Goal: Task Accomplishment & Management: Use online tool/utility

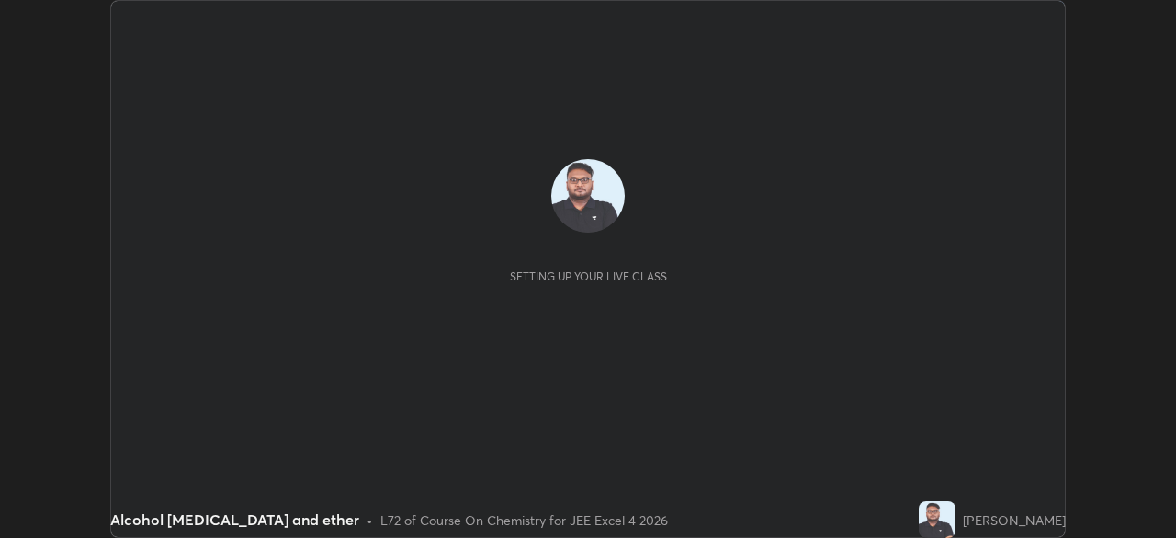
scroll to position [538, 1176]
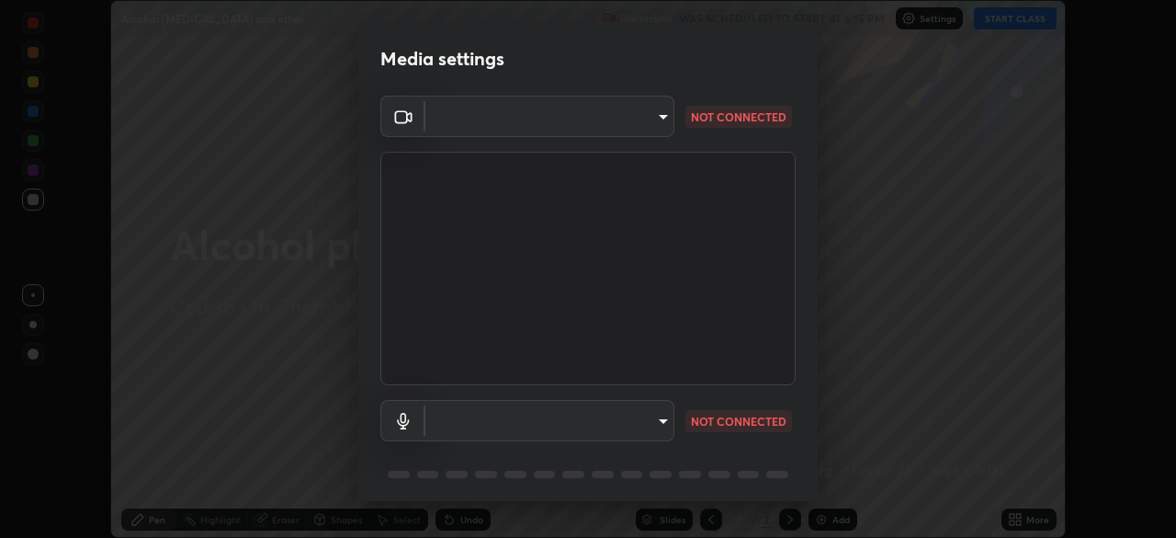
type input "4d23f86c49b2f8c2208dbd916c7a6d24929230ba114b62903854cf61f8e1dd2c"
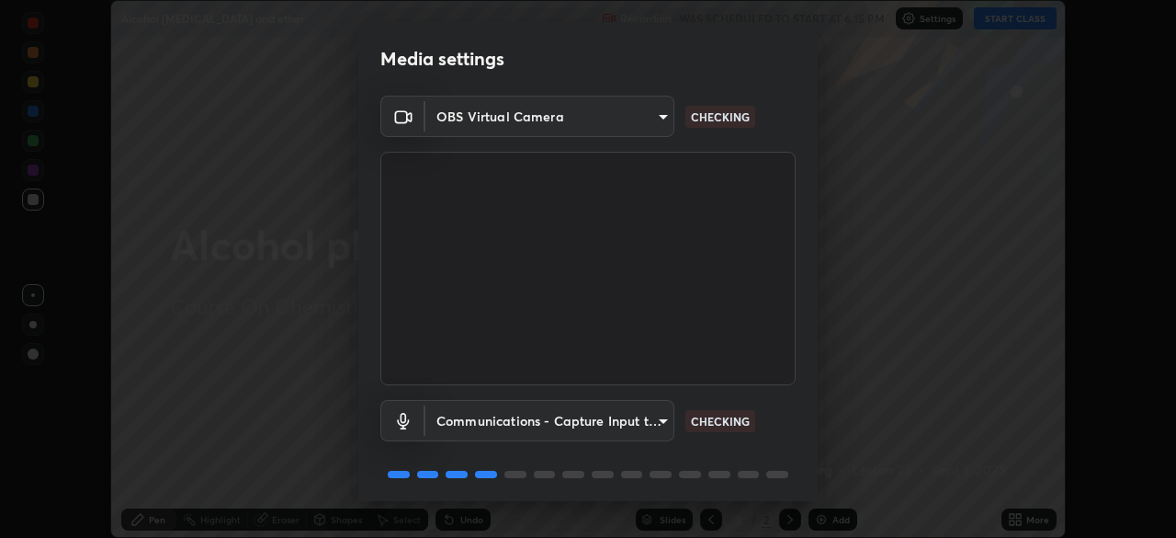
scroll to position [64, 0]
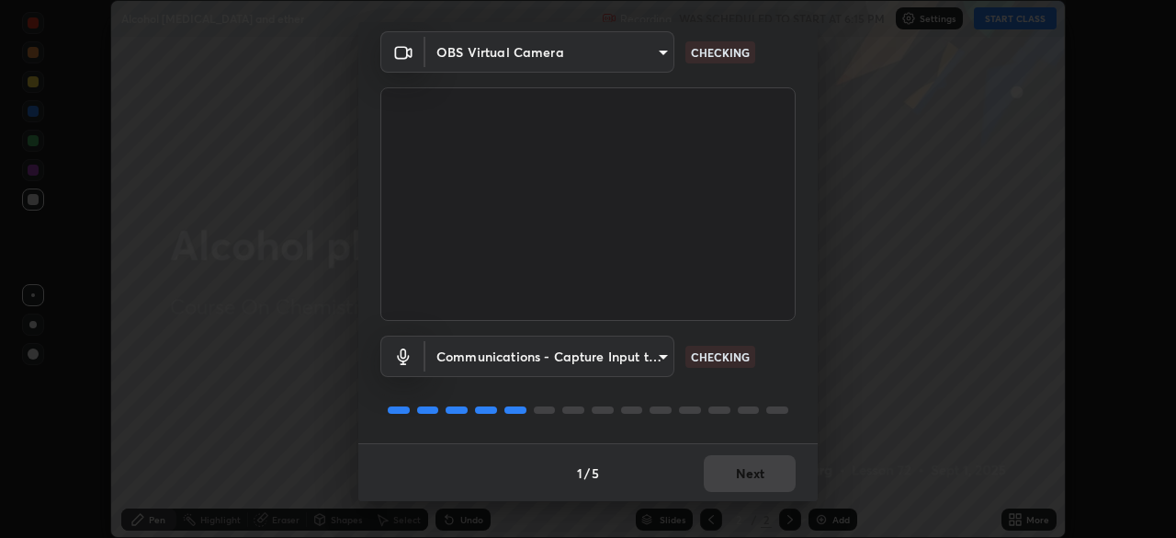
click at [628, 358] on body "Erase all Alcohol [MEDICAL_DATA] and ether Recording WAS SCHEDULED TO START AT …" at bounding box center [588, 269] width 1176 height 538
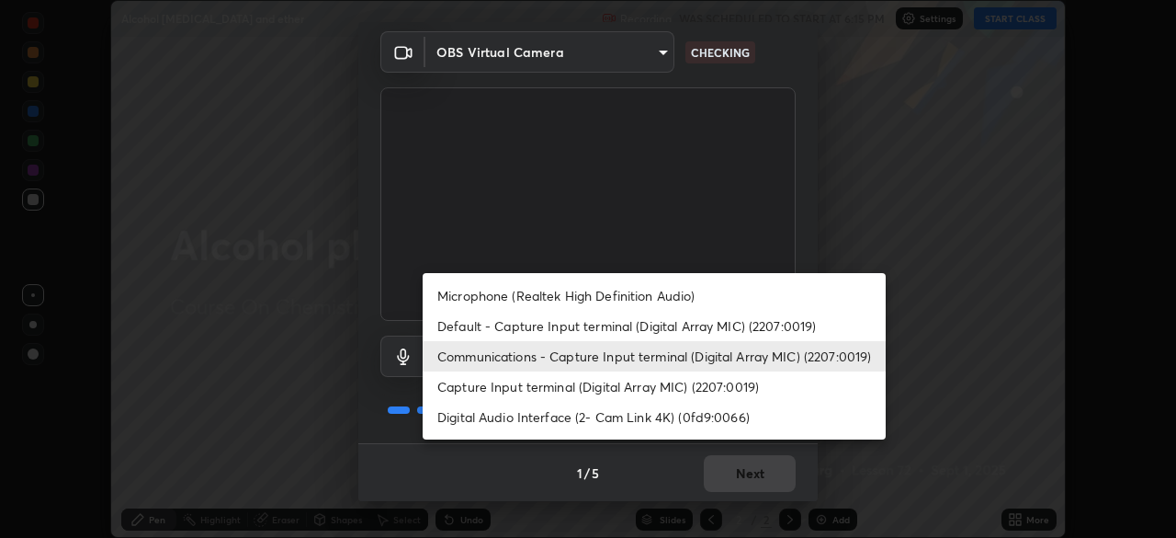
click at [637, 286] on li "Microphone (Realtek High Definition Audio)" at bounding box center [654, 295] width 463 height 30
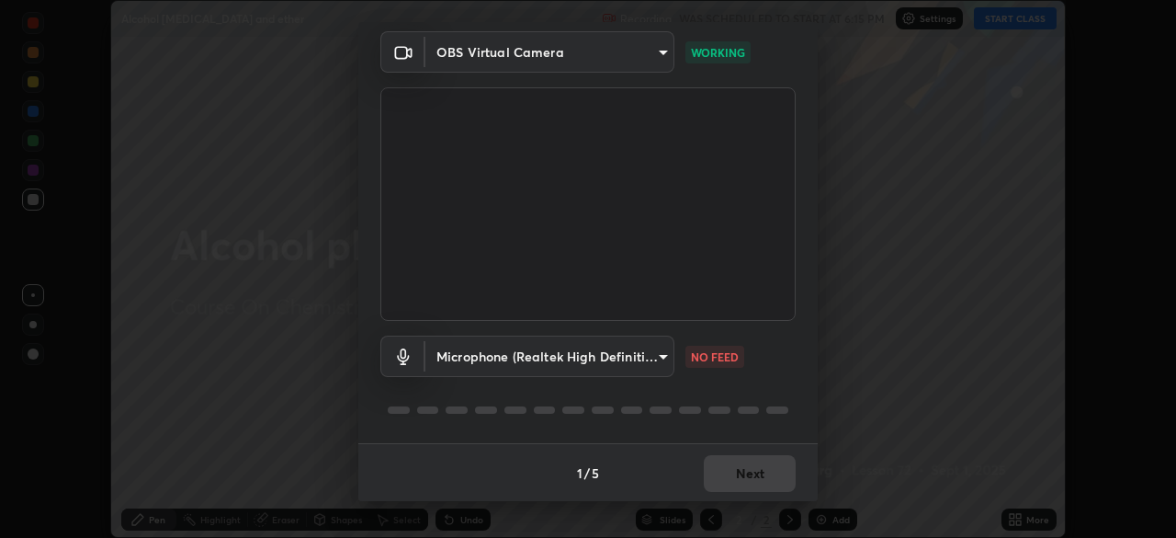
click at [632, 358] on body "Erase all Alcohol [MEDICAL_DATA] and ether Recording WAS SCHEDULED TO START AT …" at bounding box center [588, 269] width 1176 height 538
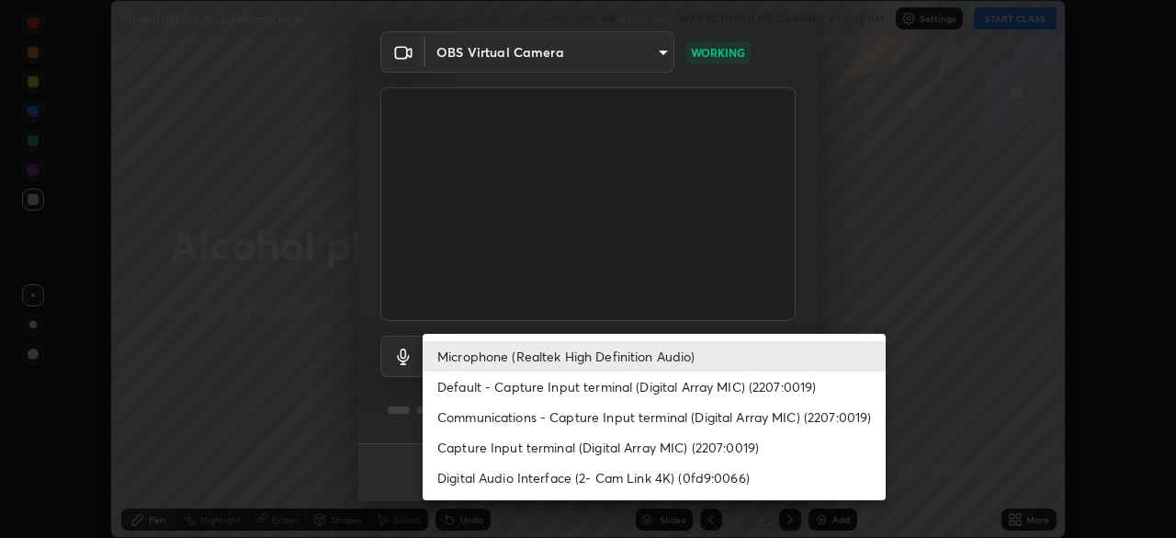
click at [614, 391] on li "Default - Capture Input terminal (Digital Array MIC) (2207:0019)" at bounding box center [654, 386] width 463 height 30
type input "default"
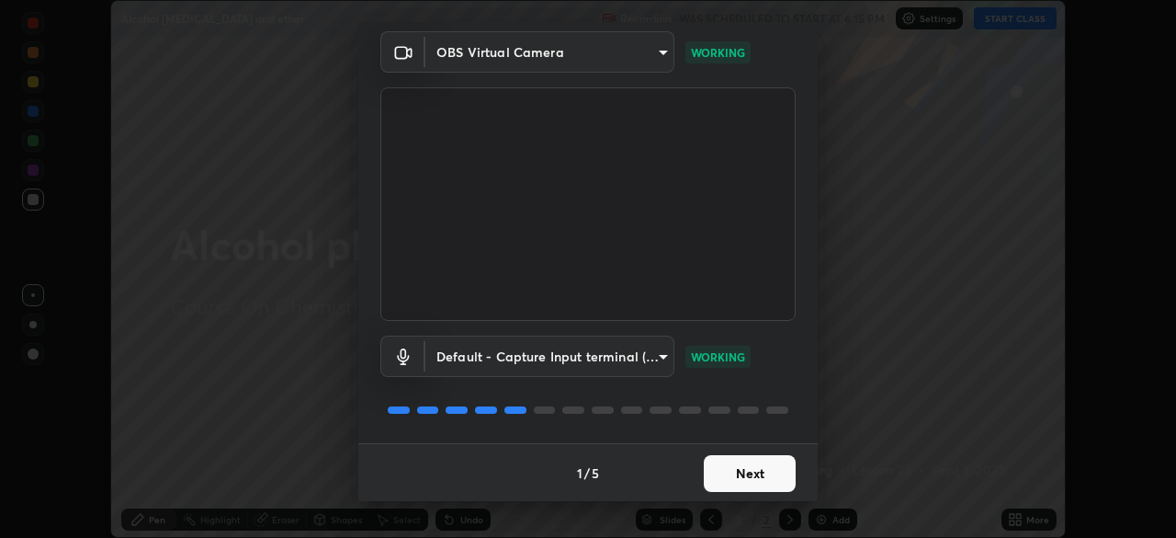
click at [731, 475] on button "Next" at bounding box center [750, 473] width 92 height 37
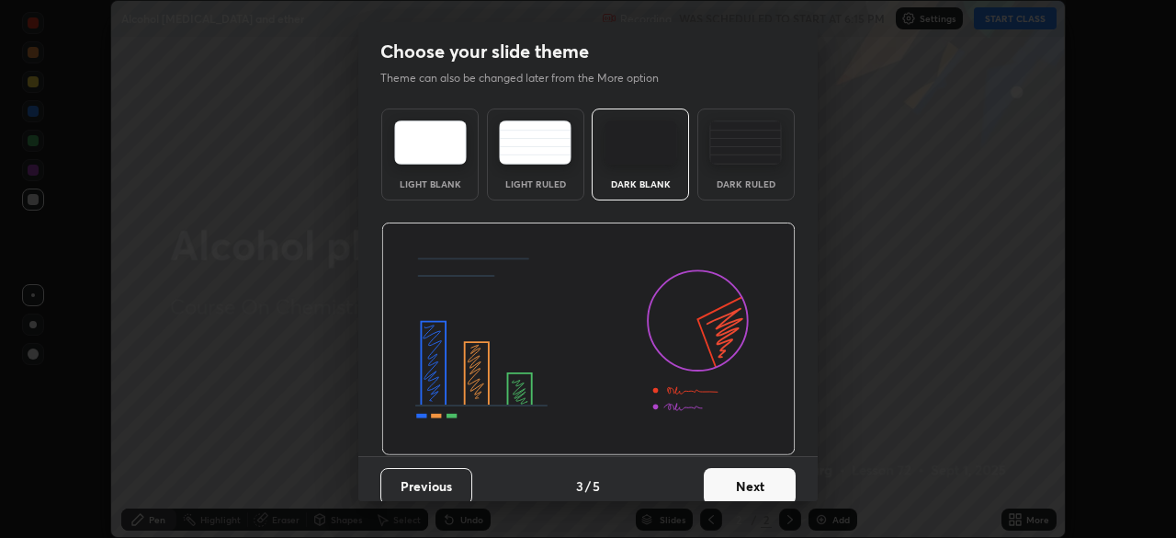
click at [735, 473] on button "Next" at bounding box center [750, 486] width 92 height 37
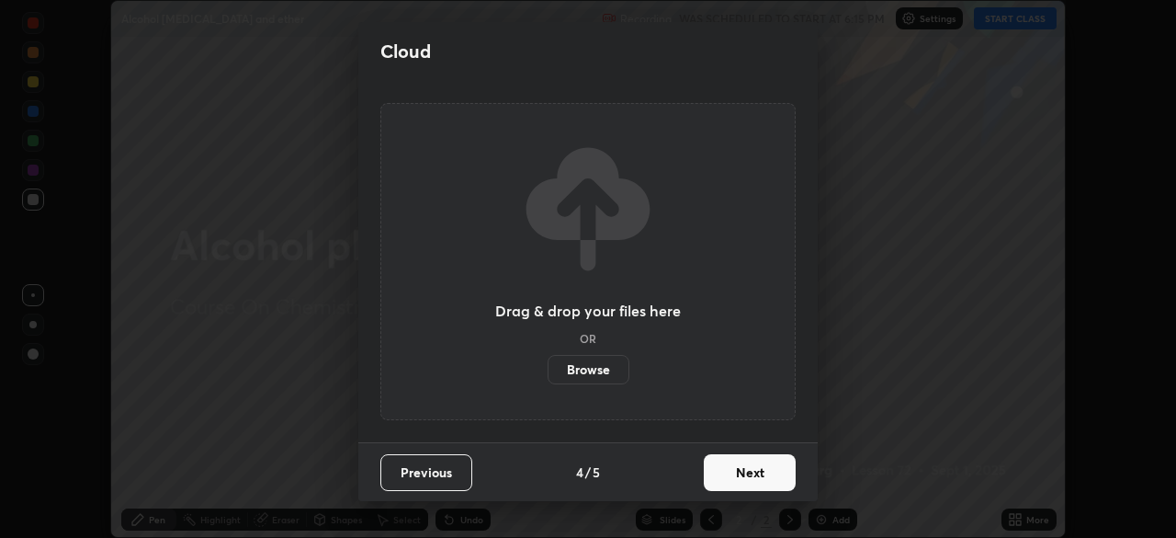
click at [741, 478] on button "Next" at bounding box center [750, 472] width 92 height 37
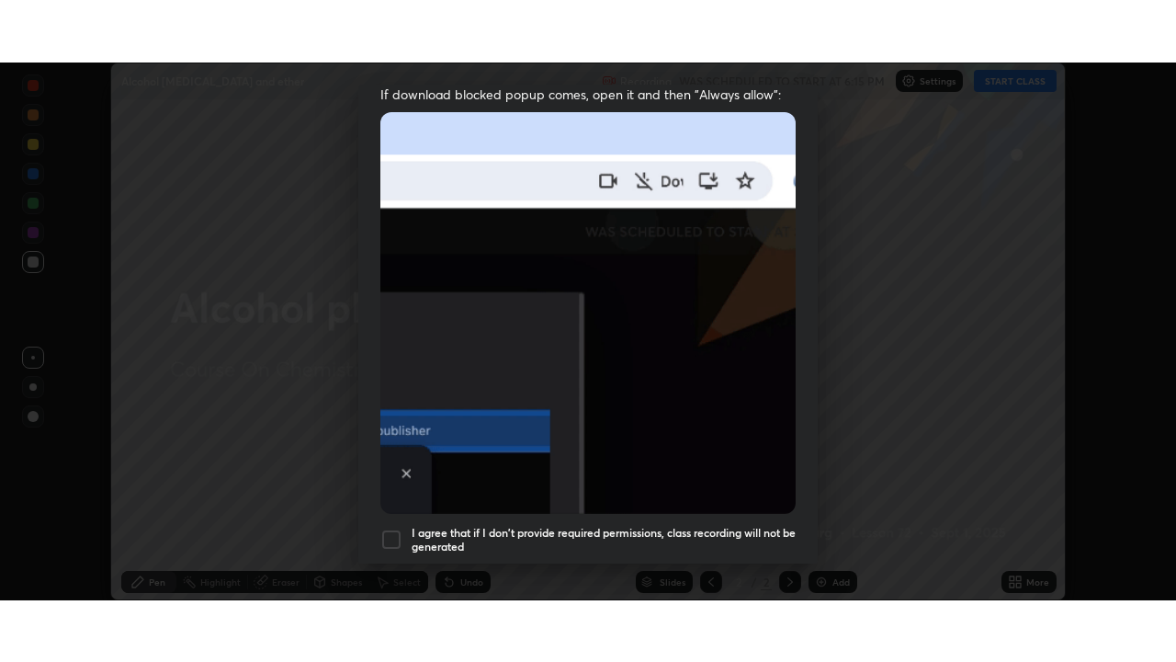
scroll to position [440, 0]
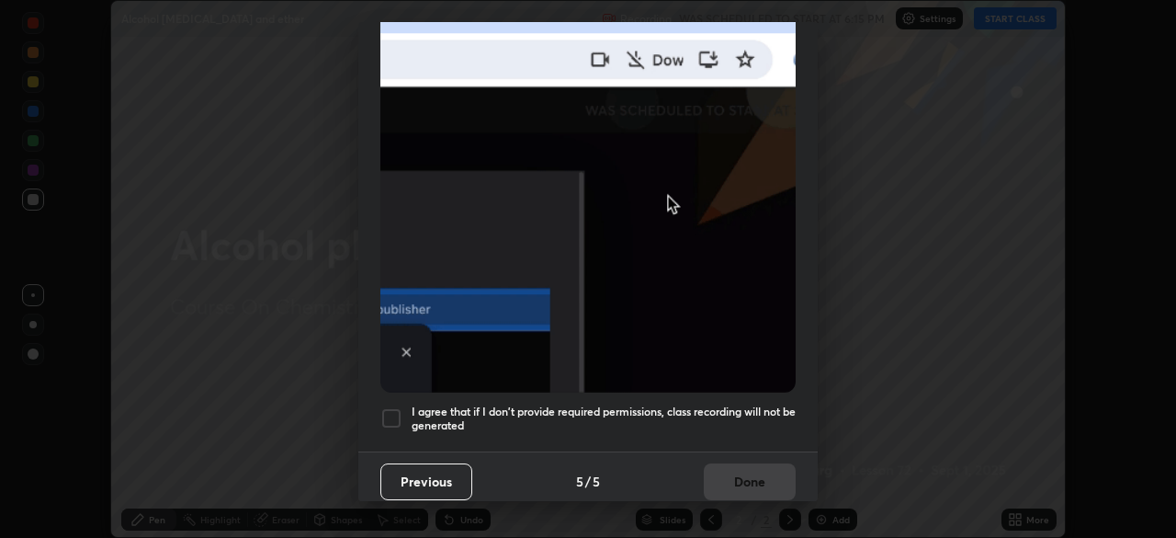
click at [695, 411] on h5 "I agree that if I don't provide required permissions, class recording will not …" at bounding box center [604, 418] width 384 height 28
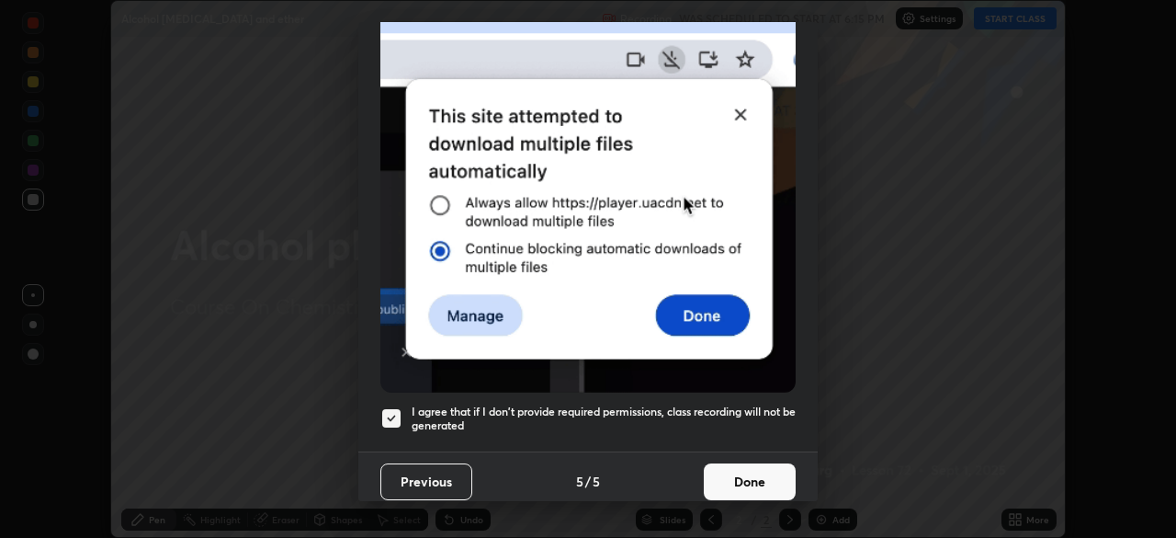
click at [721, 464] on button "Done" at bounding box center [750, 481] width 92 height 37
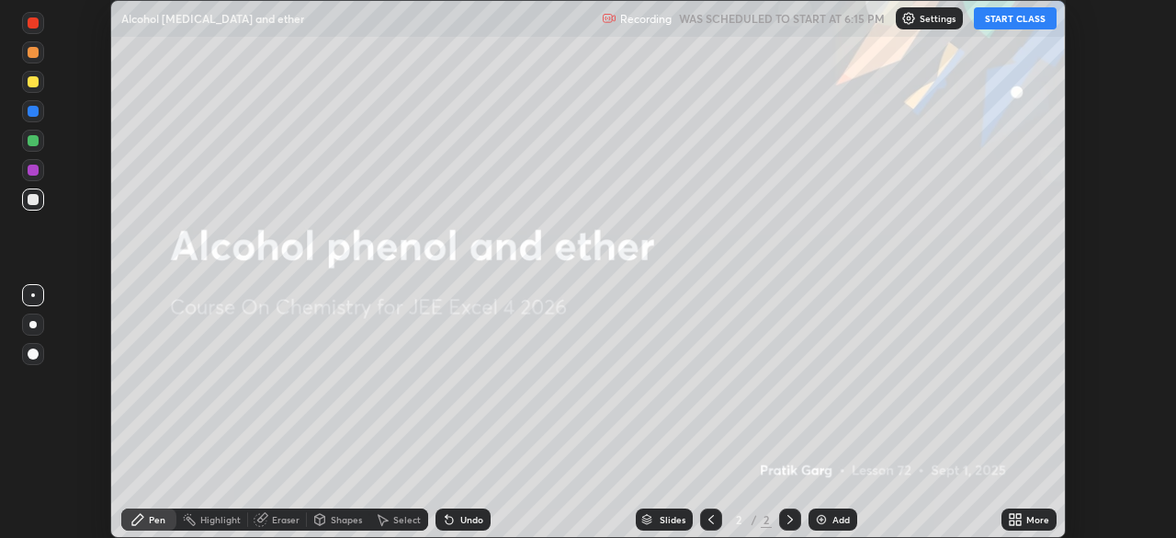
click at [1012, 516] on icon at bounding box center [1012, 516] width 5 height 5
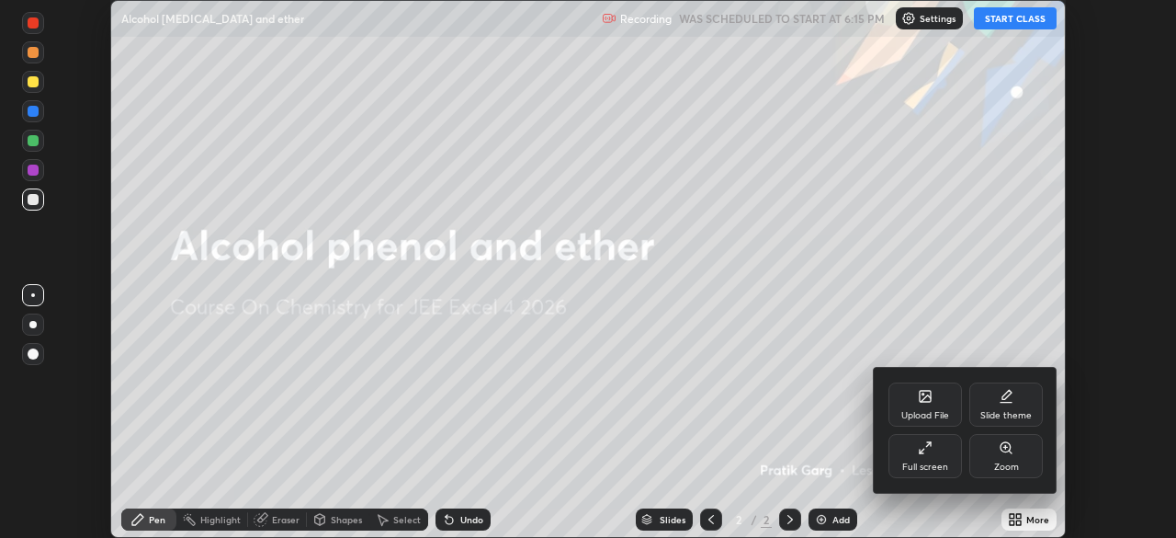
click at [908, 447] on div "Full screen" at bounding box center [926, 456] width 74 height 44
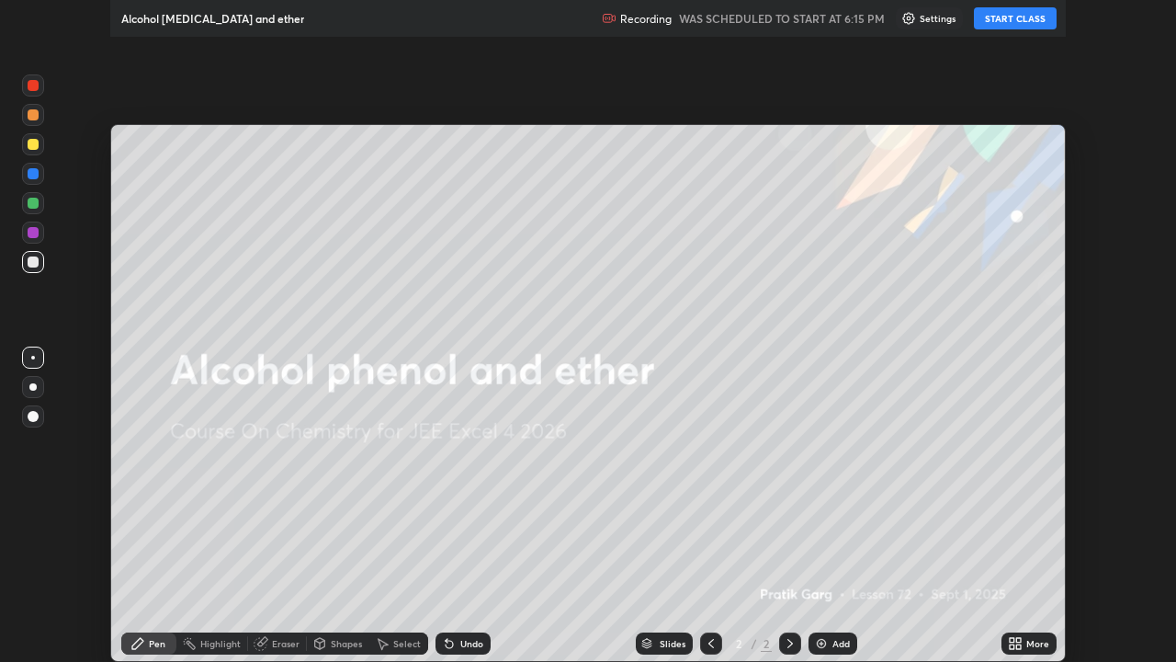
scroll to position [662, 1176]
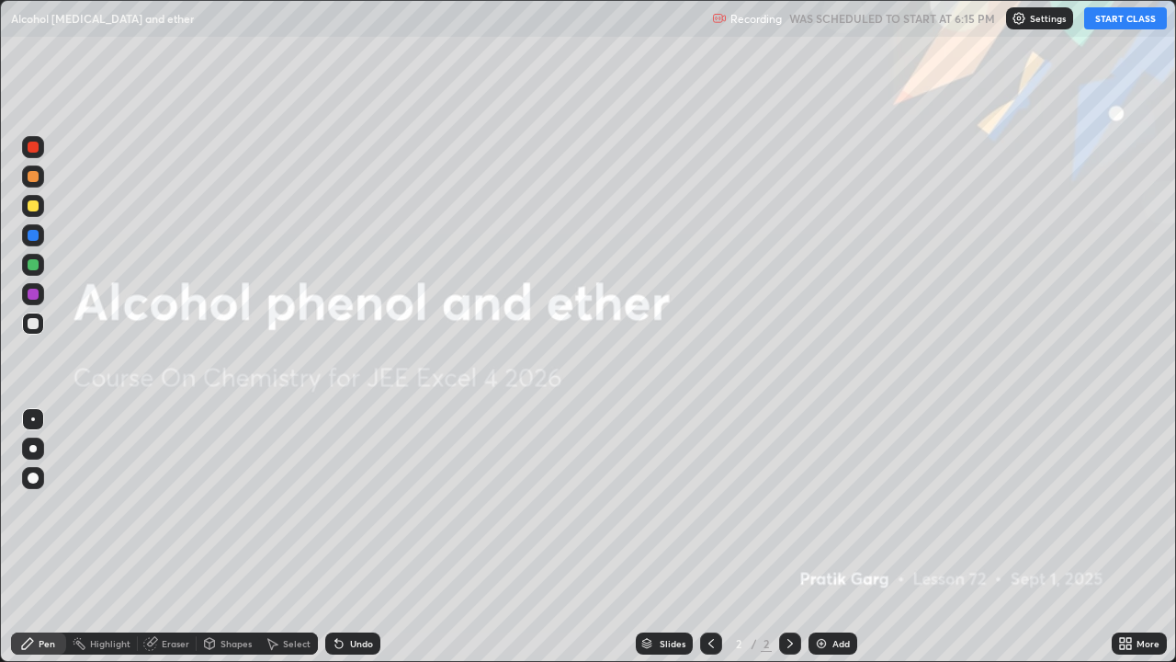
click at [1109, 25] on button "START CLASS" at bounding box center [1125, 18] width 83 height 22
click at [830, 537] on div "Add" at bounding box center [833, 643] width 49 height 22
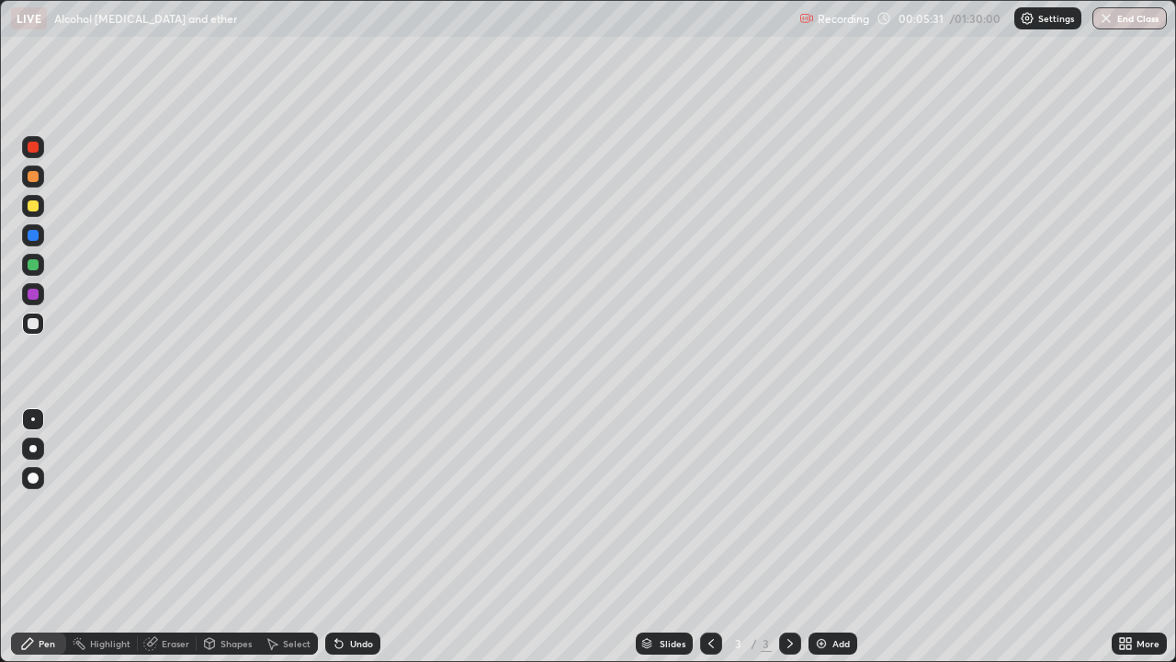
click at [174, 537] on div "Eraser" at bounding box center [176, 643] width 28 height 9
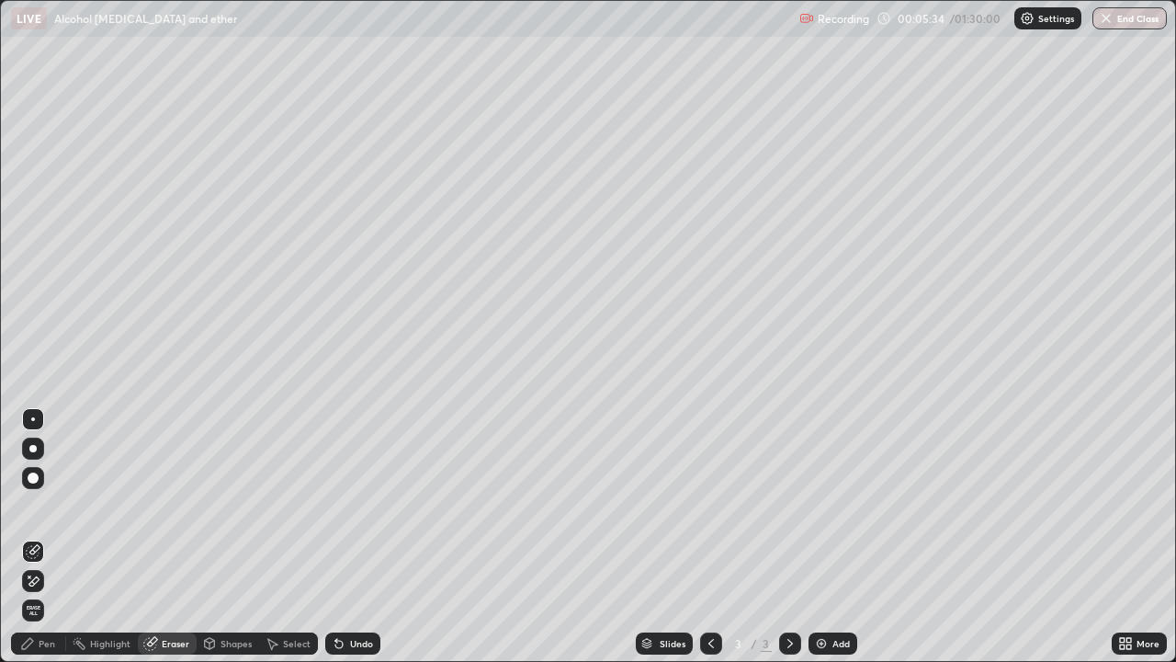
click at [30, 537] on icon at bounding box center [27, 643] width 15 height 15
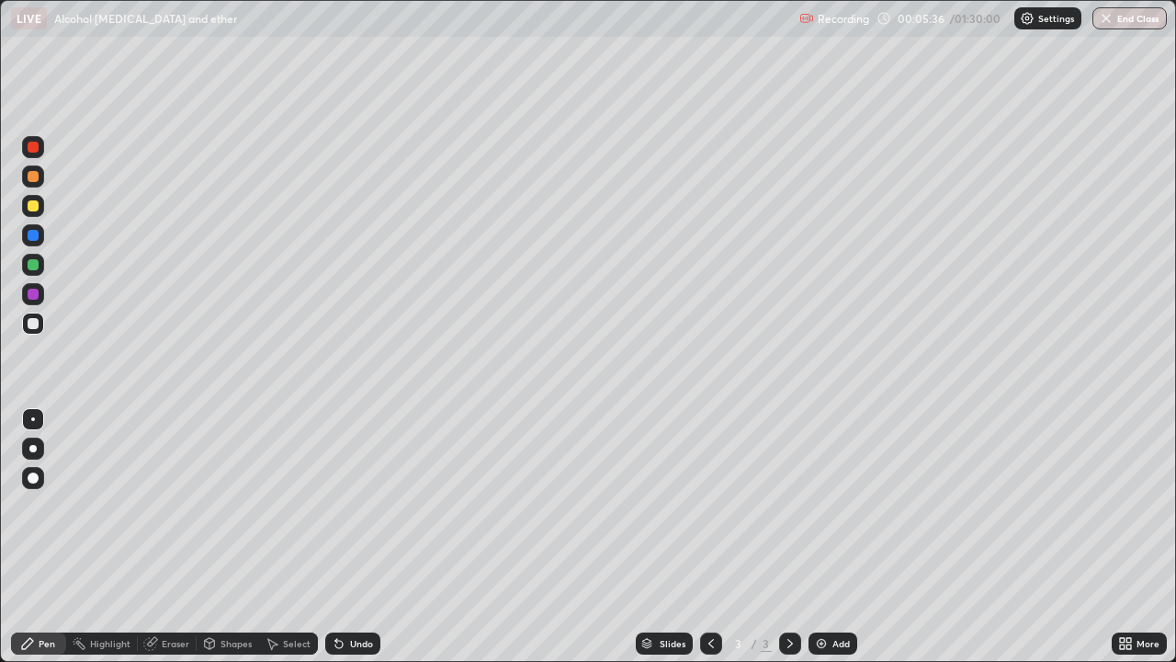
click at [179, 537] on div "Eraser" at bounding box center [176, 643] width 28 height 9
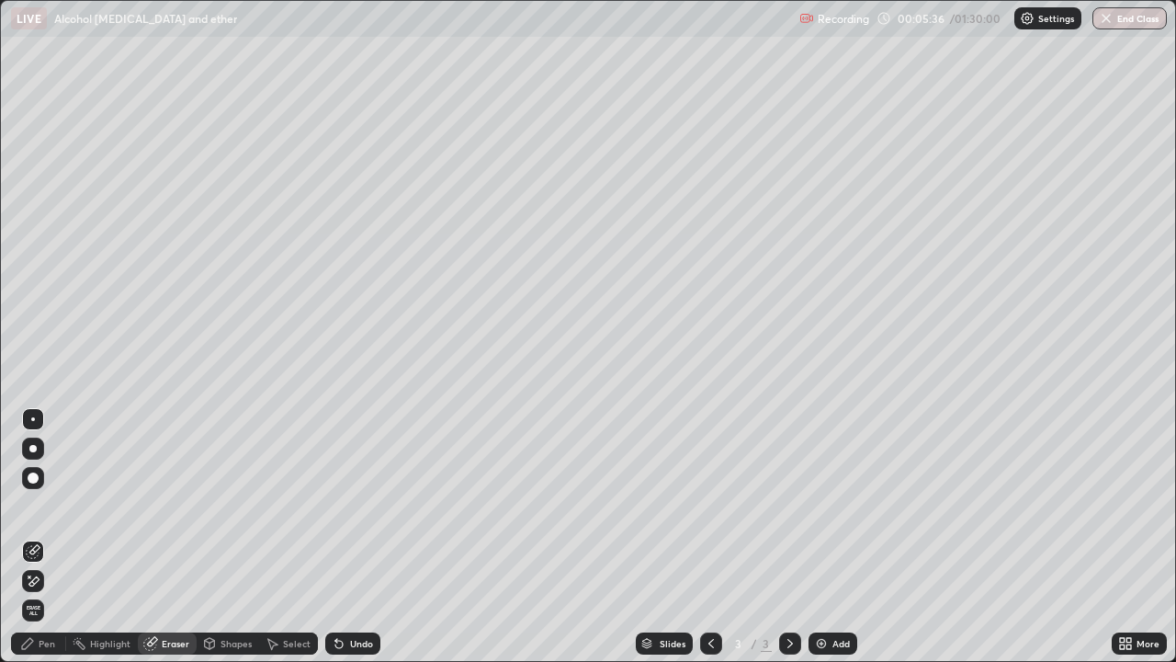
click at [244, 537] on div "Shapes" at bounding box center [236, 643] width 31 height 9
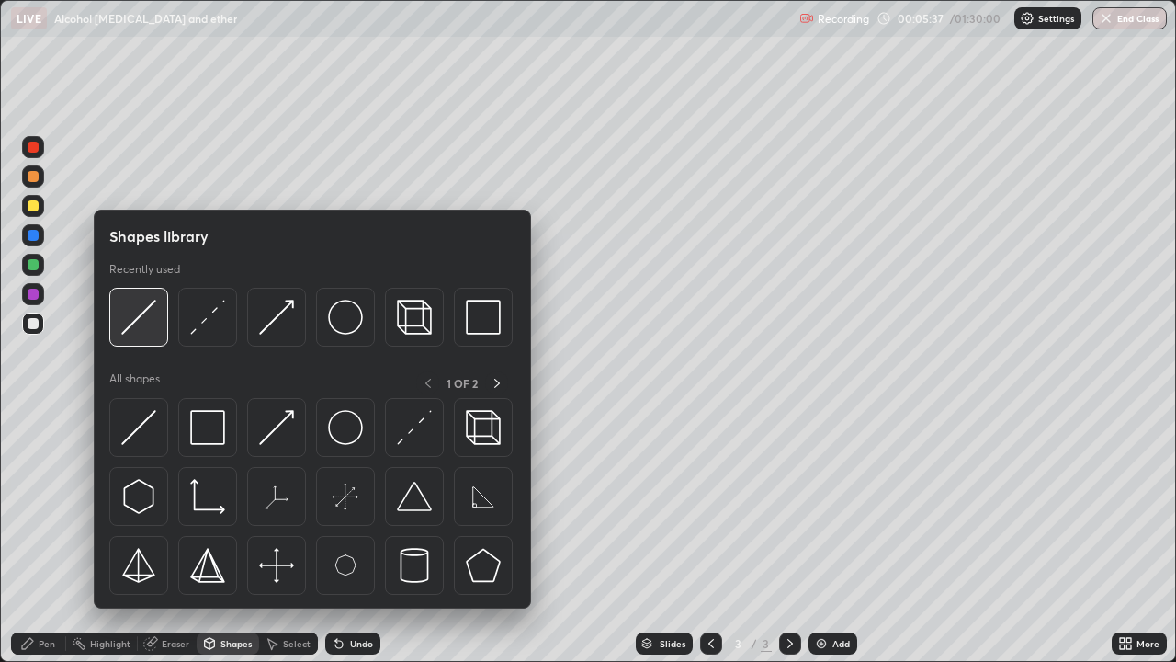
click at [137, 323] on img at bounding box center [138, 317] width 35 height 35
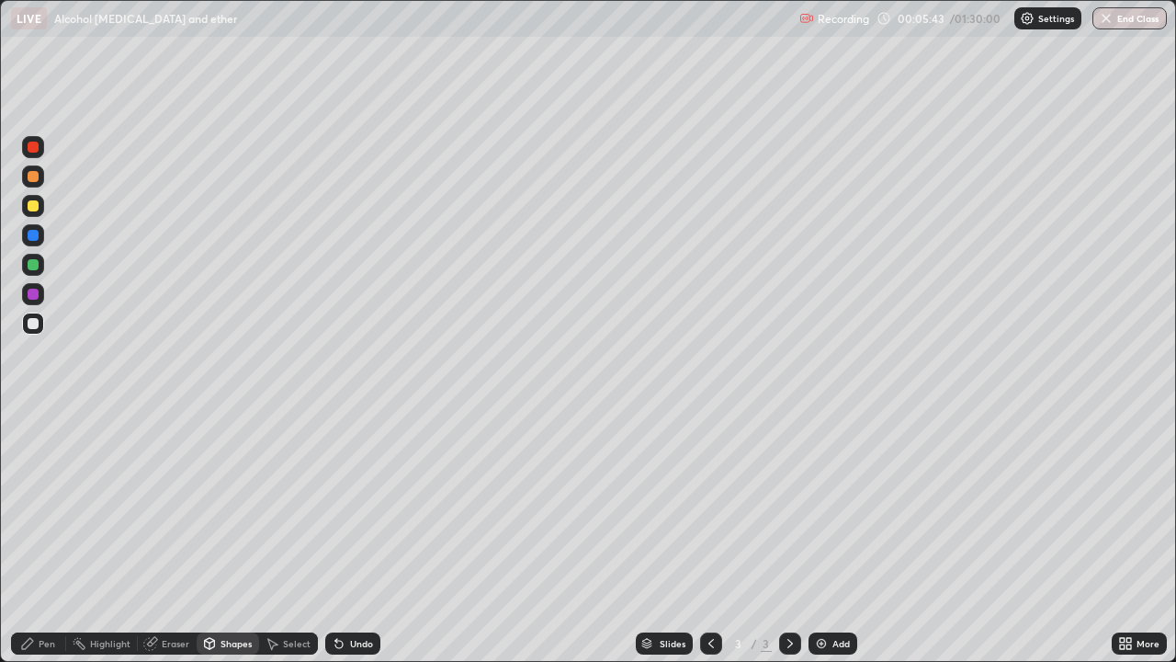
click at [41, 537] on div "Pen" at bounding box center [47, 643] width 17 height 9
click at [831, 537] on div "Add" at bounding box center [833, 643] width 49 height 22
click at [32, 207] on div at bounding box center [33, 205] width 11 height 11
click at [365, 537] on div "Undo" at bounding box center [352, 643] width 55 height 22
click at [360, 537] on div "Undo" at bounding box center [361, 643] width 23 height 9
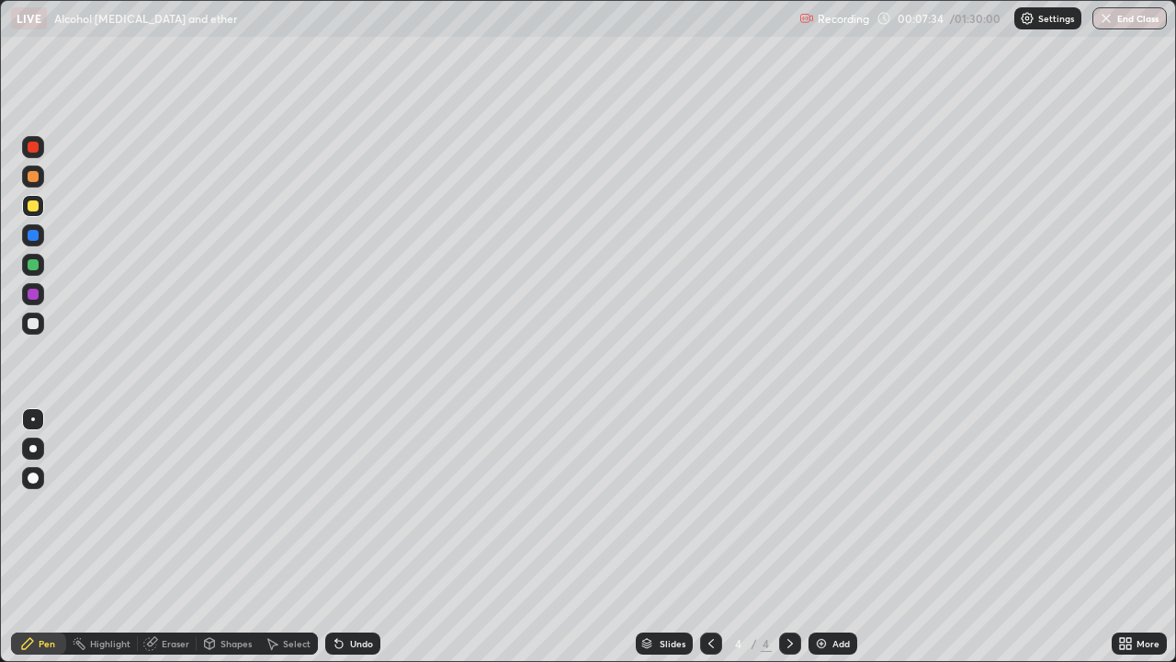
click at [355, 537] on div "Undo" at bounding box center [361, 643] width 23 height 9
click at [350, 537] on div "Undo" at bounding box center [361, 643] width 23 height 9
click at [335, 537] on icon at bounding box center [338, 644] width 7 height 7
click at [29, 327] on div at bounding box center [33, 323] width 11 height 11
click at [833, 537] on div "Add" at bounding box center [833, 643] width 49 height 22
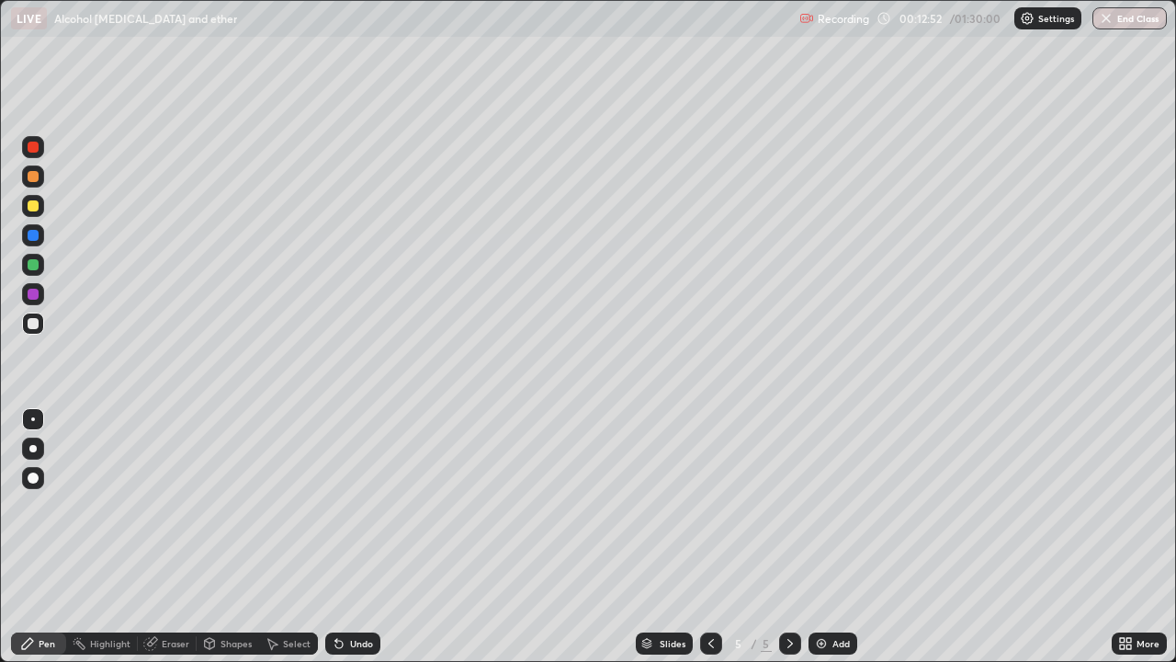
click at [179, 537] on div "Eraser" at bounding box center [176, 643] width 28 height 9
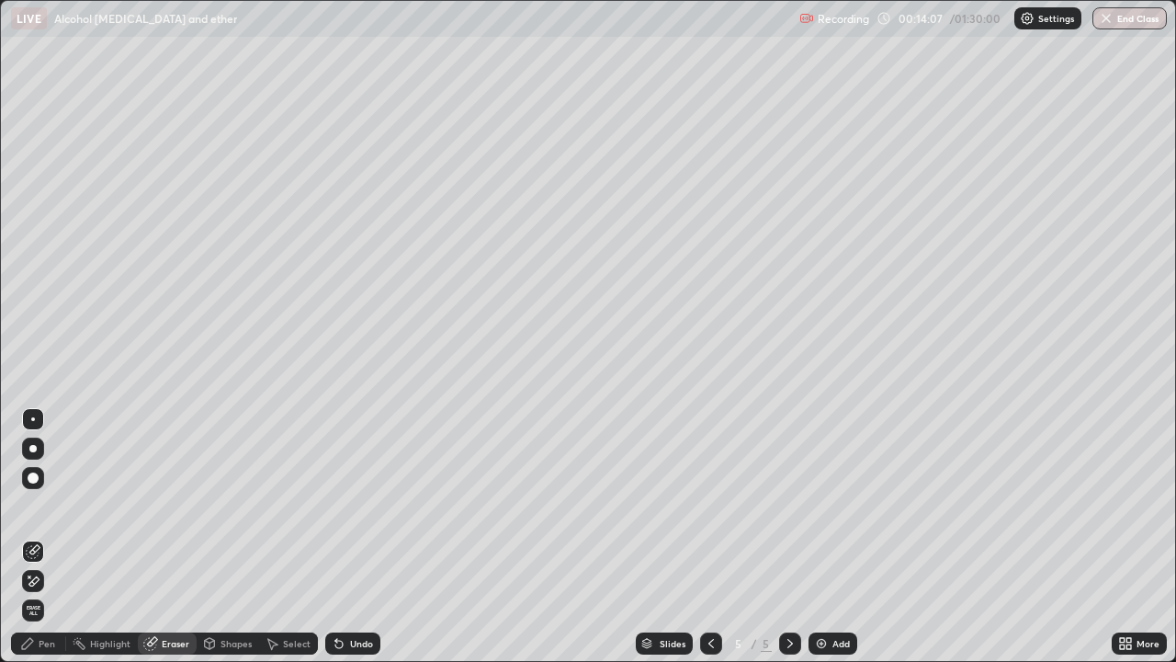
click at [55, 537] on div "Pen" at bounding box center [38, 643] width 55 height 22
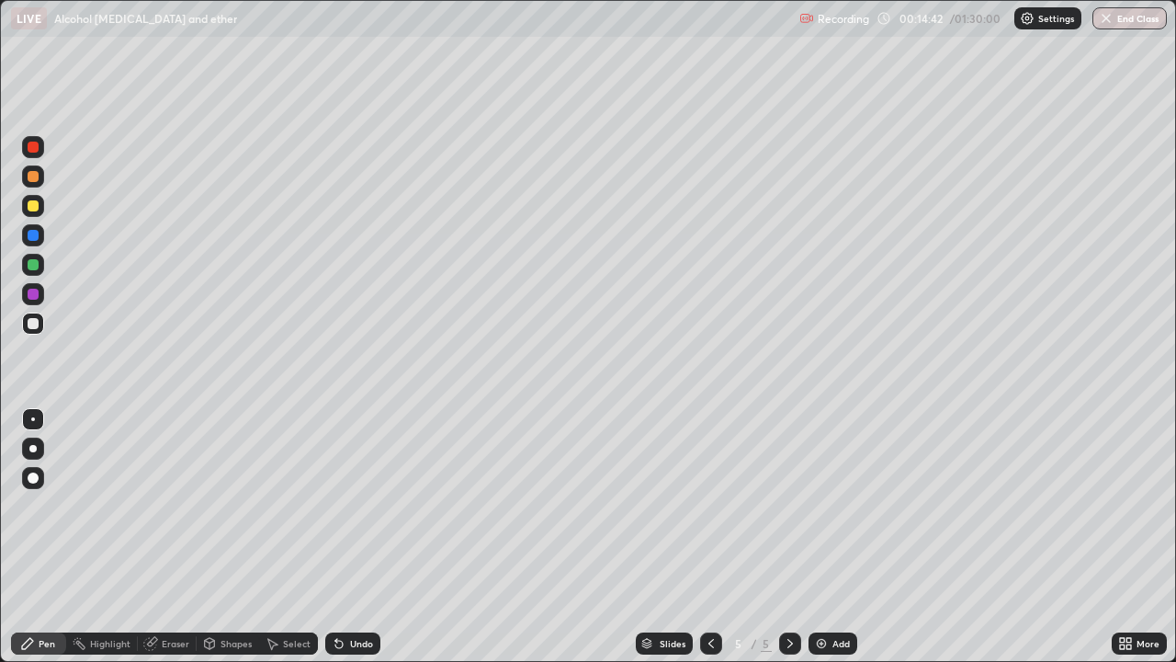
click at [369, 537] on div "Undo" at bounding box center [352, 643] width 55 height 22
click at [362, 537] on div "Undo" at bounding box center [352, 643] width 55 height 22
click at [357, 537] on div "Undo" at bounding box center [352, 643] width 55 height 22
click at [355, 537] on div "Undo" at bounding box center [352, 643] width 55 height 22
click at [354, 537] on div "Undo" at bounding box center [352, 643] width 55 height 22
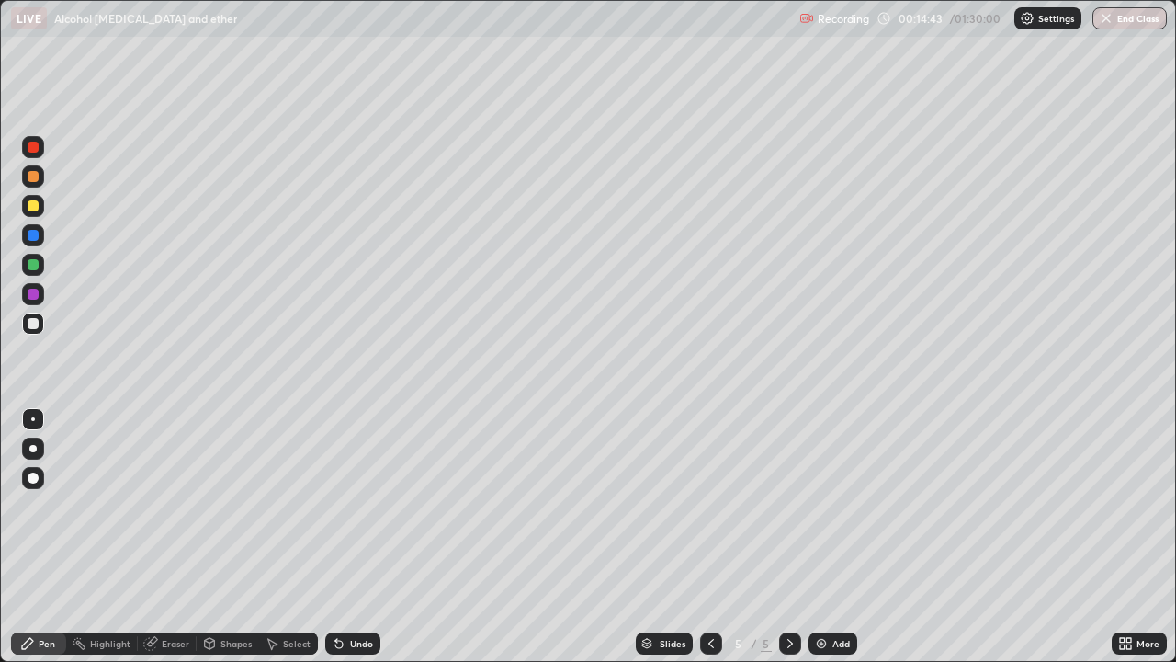
click at [355, 537] on div "Undo" at bounding box center [352, 643] width 55 height 22
click at [357, 537] on div "Undo" at bounding box center [352, 643] width 55 height 22
click at [356, 537] on div "Undo" at bounding box center [352, 643] width 55 height 22
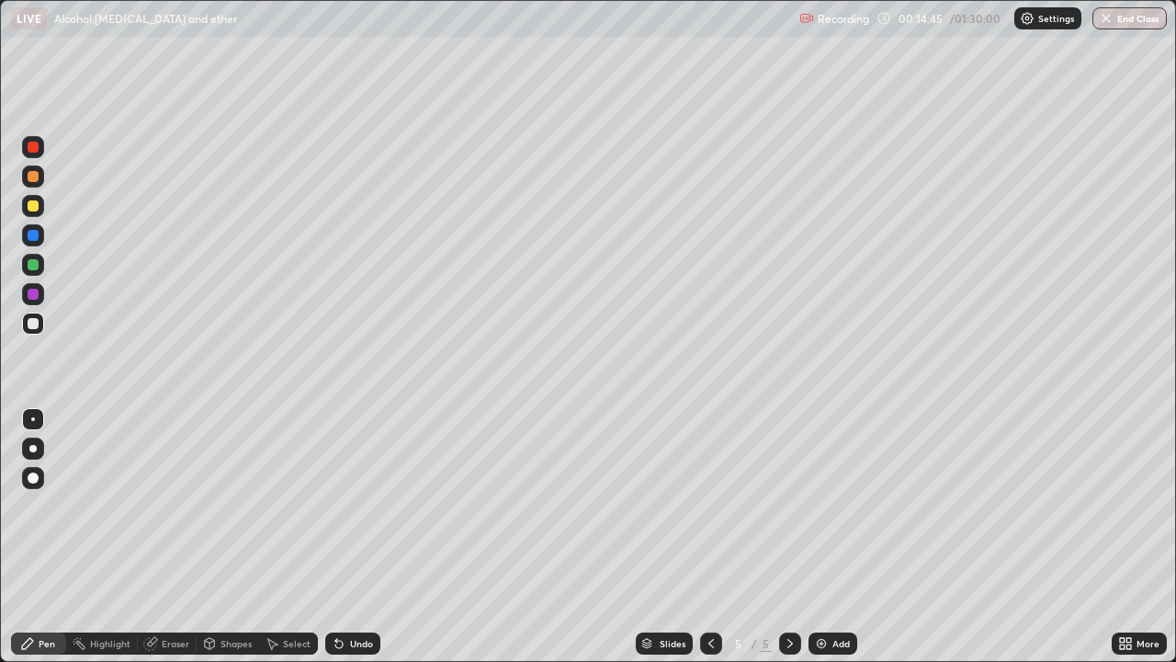
click at [357, 537] on div "Undo" at bounding box center [352, 643] width 55 height 22
click at [359, 537] on div "Undo" at bounding box center [352, 643] width 55 height 22
click at [360, 537] on div "Undo" at bounding box center [352, 643] width 55 height 22
click at [361, 537] on div "Undo" at bounding box center [361, 643] width 23 height 9
click at [833, 537] on div "Add" at bounding box center [841, 643] width 17 height 9
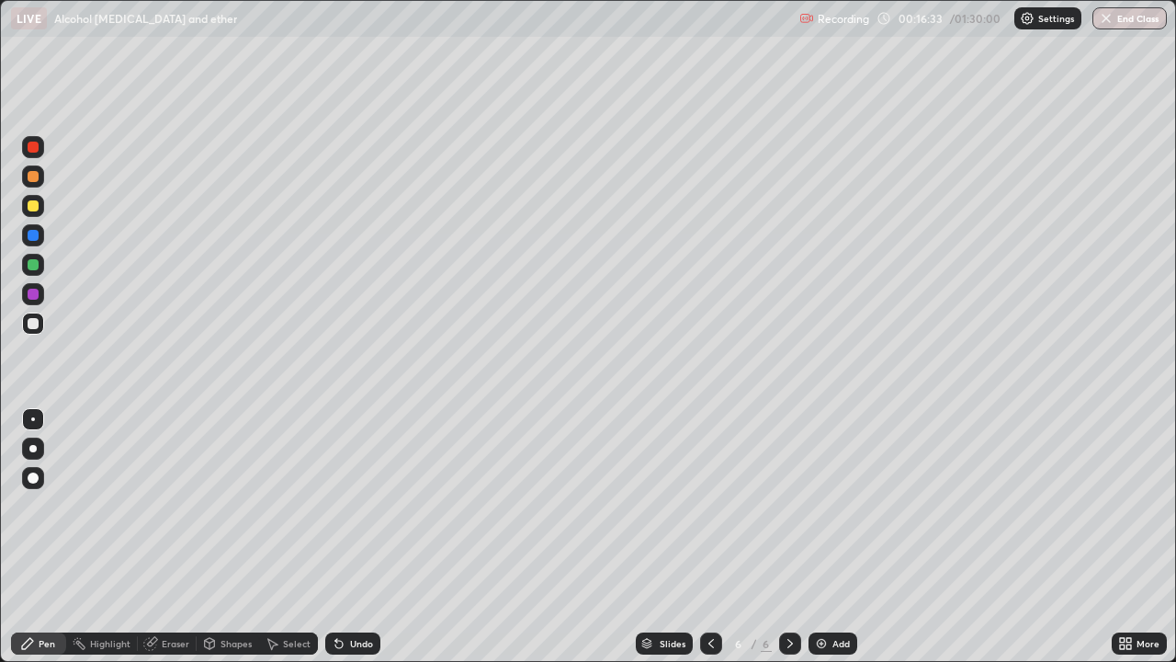
click at [371, 537] on div "Undo" at bounding box center [352, 643] width 55 height 22
click at [366, 537] on div "Undo" at bounding box center [352, 643] width 55 height 22
click at [365, 537] on div "Undo" at bounding box center [361, 643] width 23 height 9
click at [366, 537] on div "Undo" at bounding box center [361, 643] width 23 height 9
click at [369, 537] on div "Undo" at bounding box center [352, 643] width 55 height 22
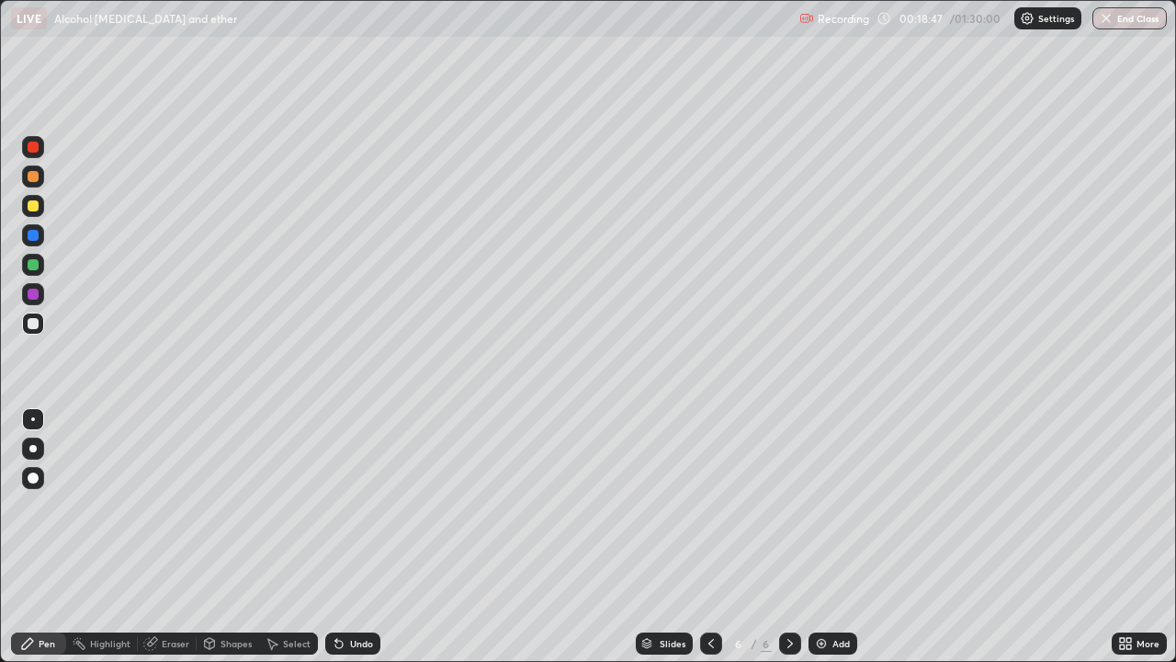
click at [841, 537] on div "Add" at bounding box center [833, 643] width 49 height 22
click at [36, 209] on div at bounding box center [33, 205] width 11 height 11
click at [356, 537] on div "Undo" at bounding box center [352, 643] width 55 height 22
click at [824, 537] on img at bounding box center [821, 643] width 15 height 15
click at [30, 266] on div at bounding box center [33, 264] width 11 height 11
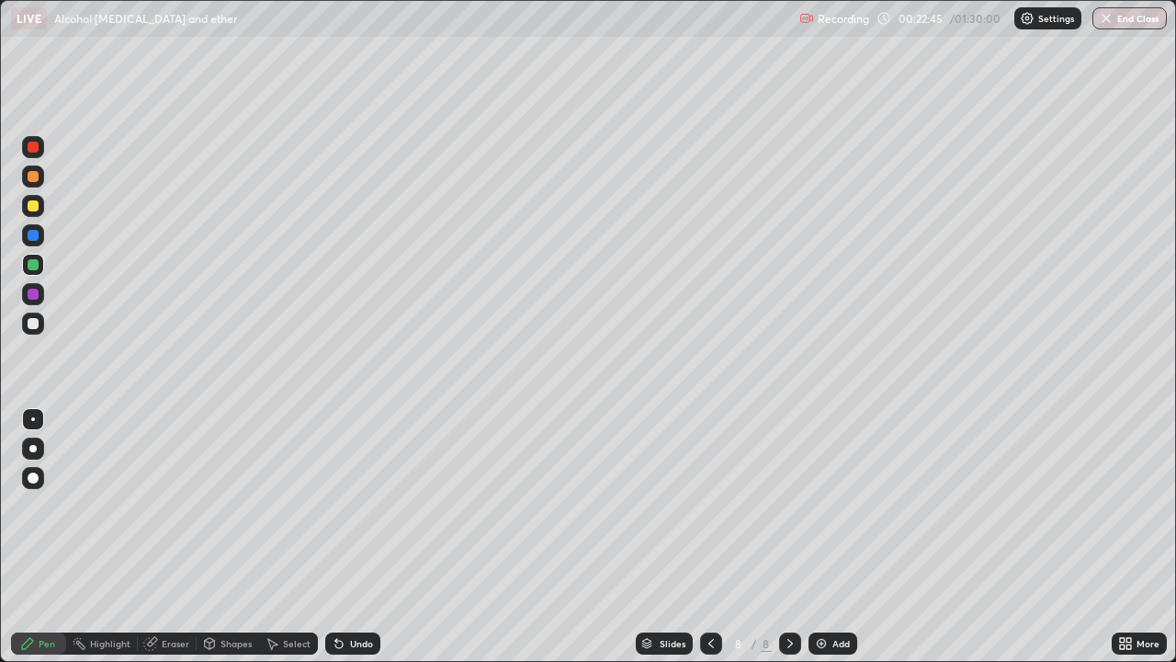
click at [33, 320] on div at bounding box center [33, 323] width 11 height 11
click at [360, 537] on div "Undo" at bounding box center [361, 643] width 23 height 9
click at [359, 537] on div "Undo" at bounding box center [361, 643] width 23 height 9
click at [345, 537] on div "Undo" at bounding box center [352, 643] width 55 height 22
click at [843, 537] on div "Add" at bounding box center [841, 643] width 17 height 9
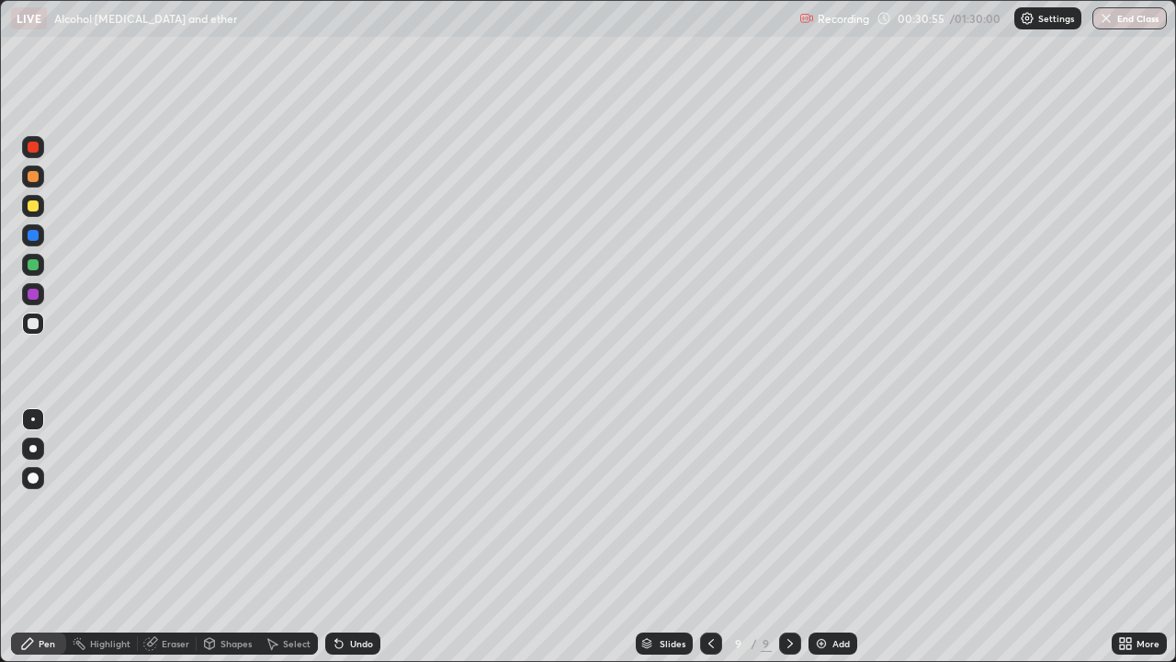
click at [224, 537] on div "Shapes" at bounding box center [236, 643] width 31 height 9
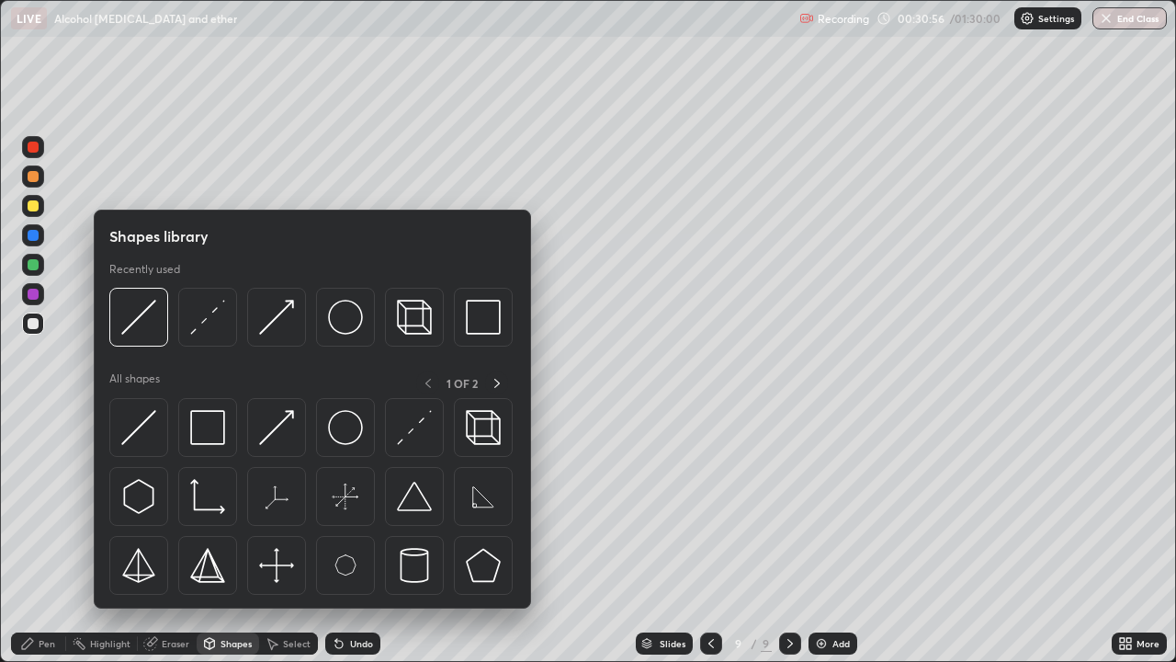
click at [172, 537] on div "Eraser" at bounding box center [176, 643] width 28 height 9
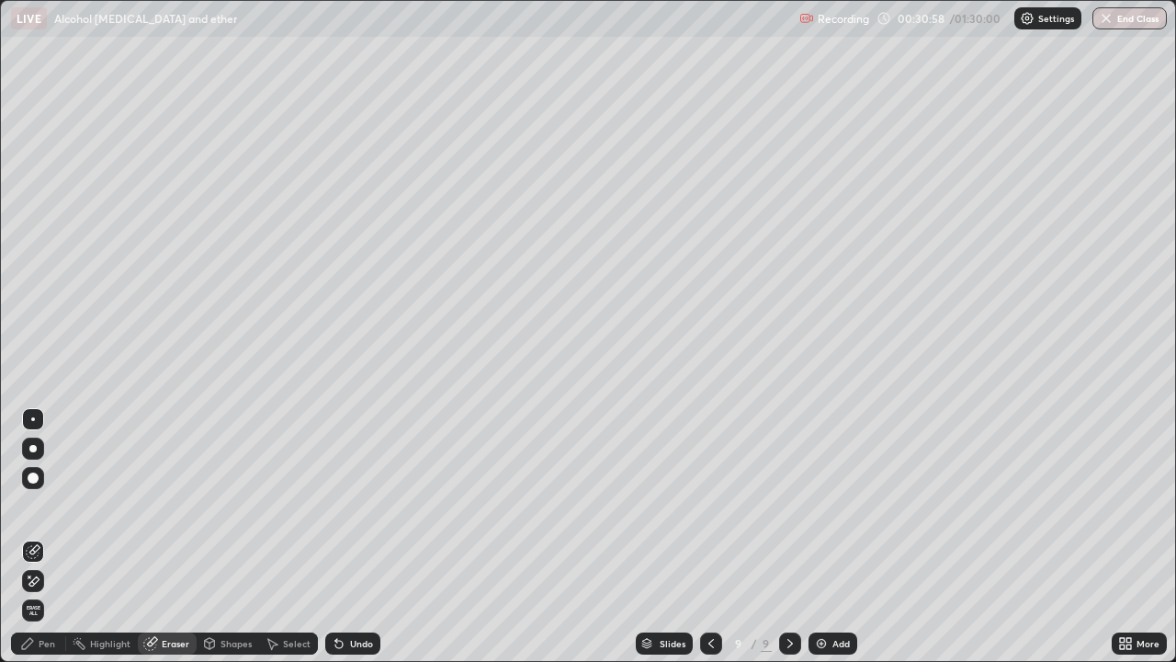
click at [37, 537] on div "Pen" at bounding box center [38, 643] width 55 height 22
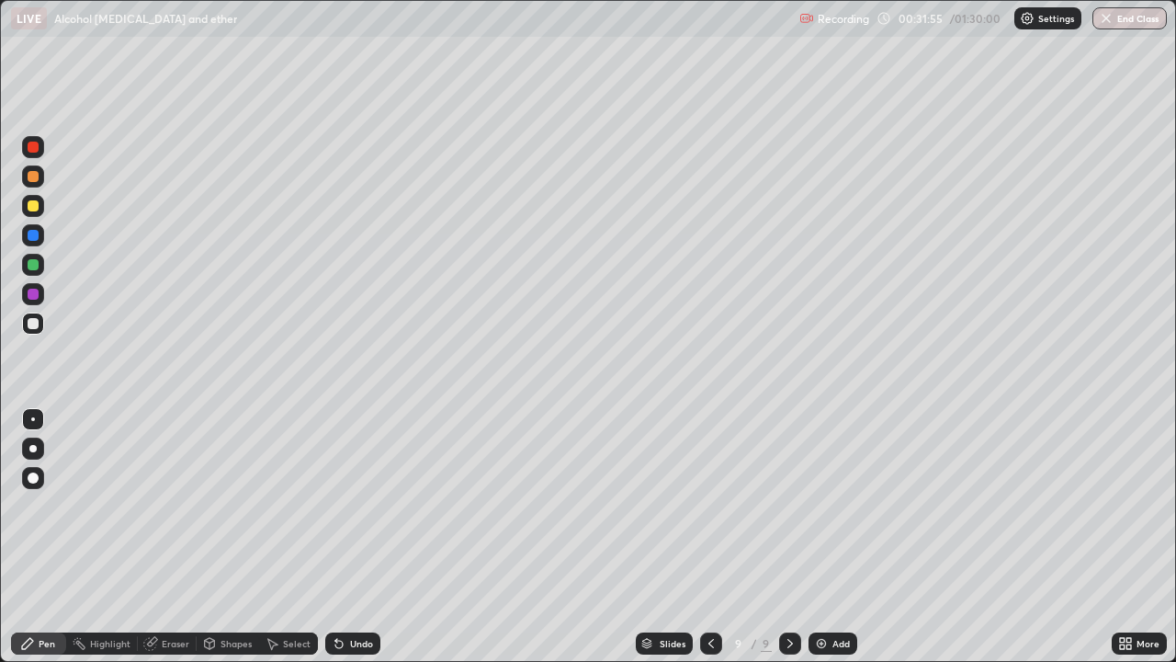
click at [1049, 537] on div "Slides 9 / 9 Add" at bounding box center [746, 643] width 732 height 37
click at [833, 537] on div "Add" at bounding box center [841, 643] width 17 height 9
click at [357, 537] on div "Undo" at bounding box center [361, 643] width 23 height 9
click at [358, 537] on div "Undo" at bounding box center [361, 643] width 23 height 9
click at [361, 537] on div "Undo" at bounding box center [352, 643] width 55 height 22
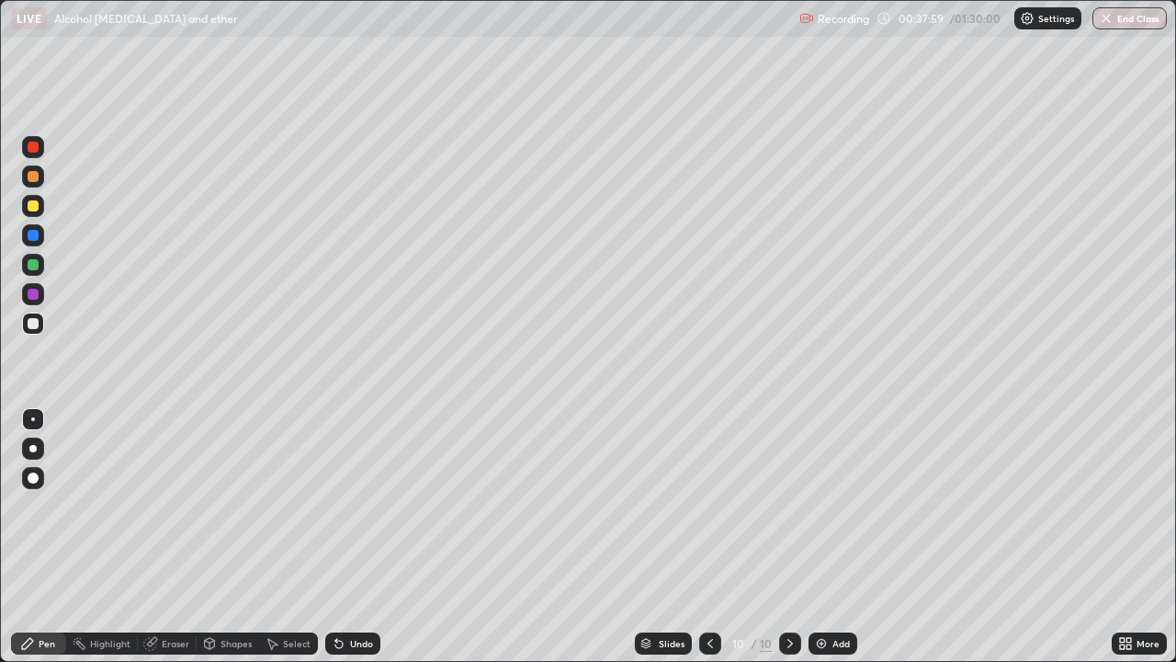
click at [358, 537] on div "Undo" at bounding box center [352, 643] width 55 height 22
click at [357, 537] on div "Undo" at bounding box center [352, 643] width 55 height 22
click at [354, 537] on div "Undo" at bounding box center [352, 643] width 55 height 22
click at [351, 537] on div "Undo" at bounding box center [352, 643] width 55 height 22
click at [352, 537] on div "Undo" at bounding box center [349, 643] width 62 height 37
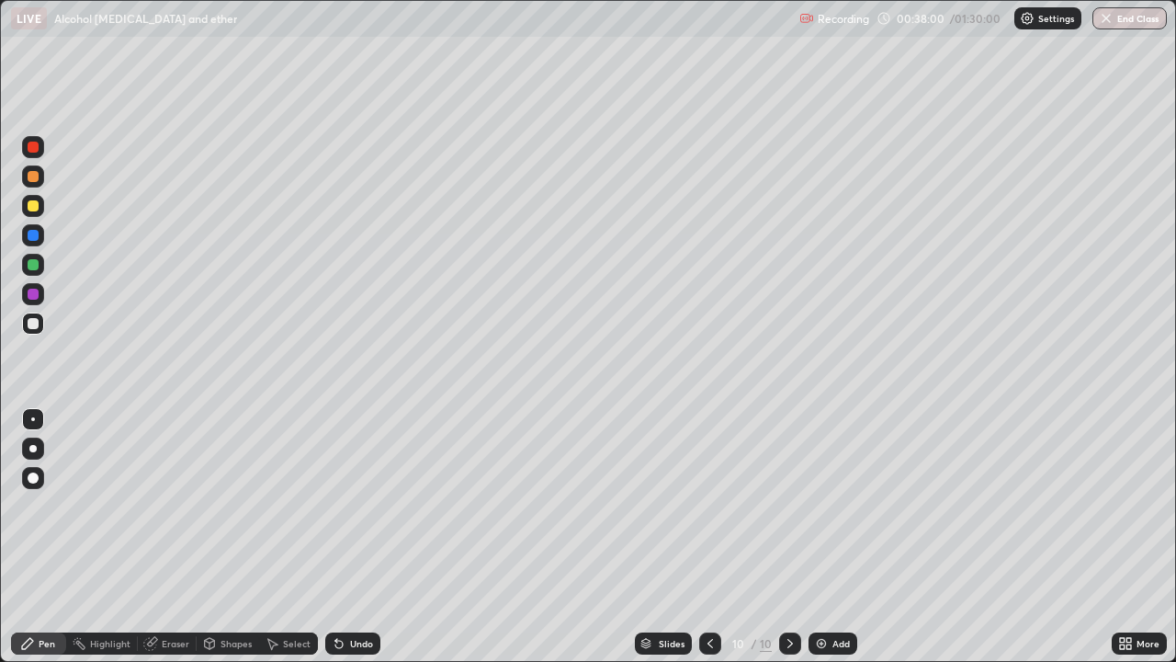
click at [353, 537] on div "Undo" at bounding box center [349, 643] width 62 height 37
click at [351, 537] on div "Undo" at bounding box center [349, 643] width 62 height 37
click at [353, 537] on div "Undo" at bounding box center [352, 643] width 55 height 22
click at [353, 537] on div "Undo" at bounding box center [349, 643] width 62 height 37
click at [348, 537] on div "Undo" at bounding box center [349, 643] width 62 height 37
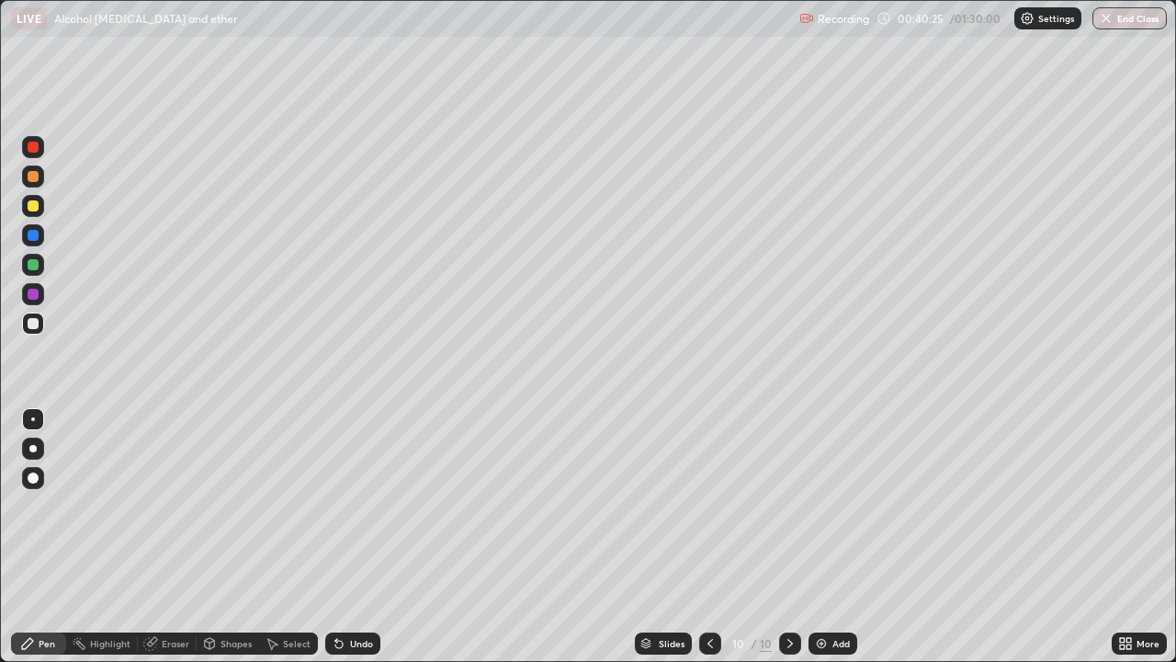
click at [835, 537] on div "Add" at bounding box center [833, 643] width 49 height 22
click at [709, 537] on icon at bounding box center [711, 643] width 15 height 15
click at [713, 537] on div at bounding box center [711, 643] width 22 height 22
click at [787, 537] on icon at bounding box center [790, 643] width 15 height 15
click at [845, 537] on div "Add" at bounding box center [833, 643] width 49 height 22
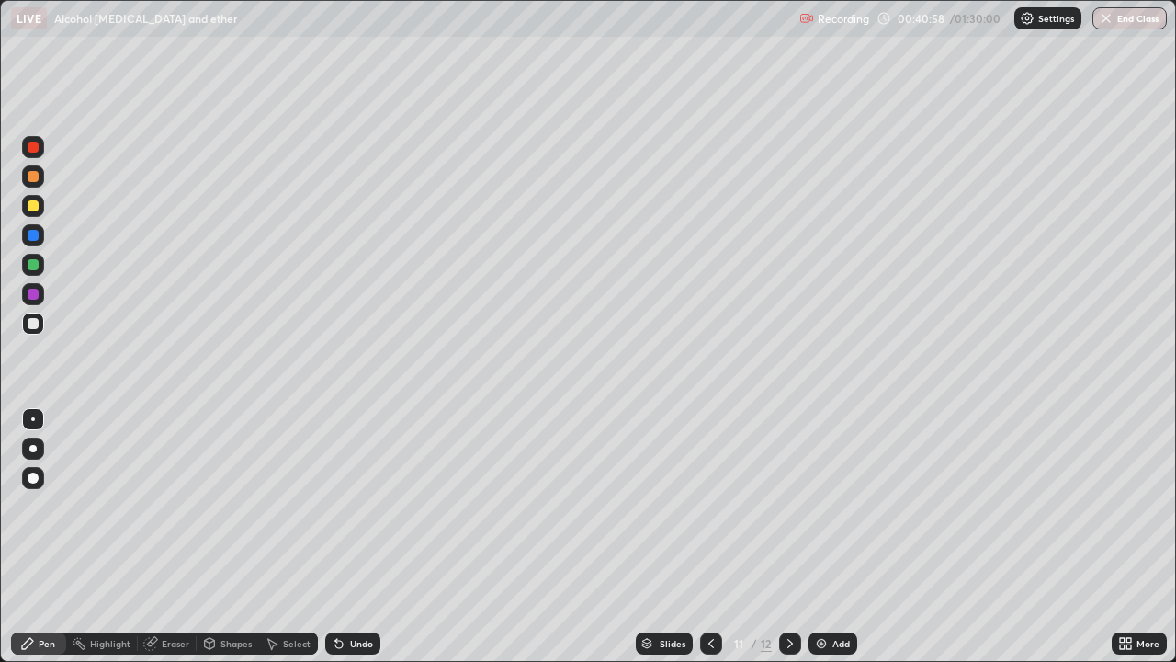
click at [36, 174] on div at bounding box center [33, 176] width 11 height 11
click at [829, 537] on div "Add" at bounding box center [833, 643] width 49 height 22
click at [33, 215] on div at bounding box center [33, 206] width 22 height 22
click at [31, 268] on div at bounding box center [33, 264] width 11 height 11
click at [33, 209] on div at bounding box center [33, 205] width 11 height 11
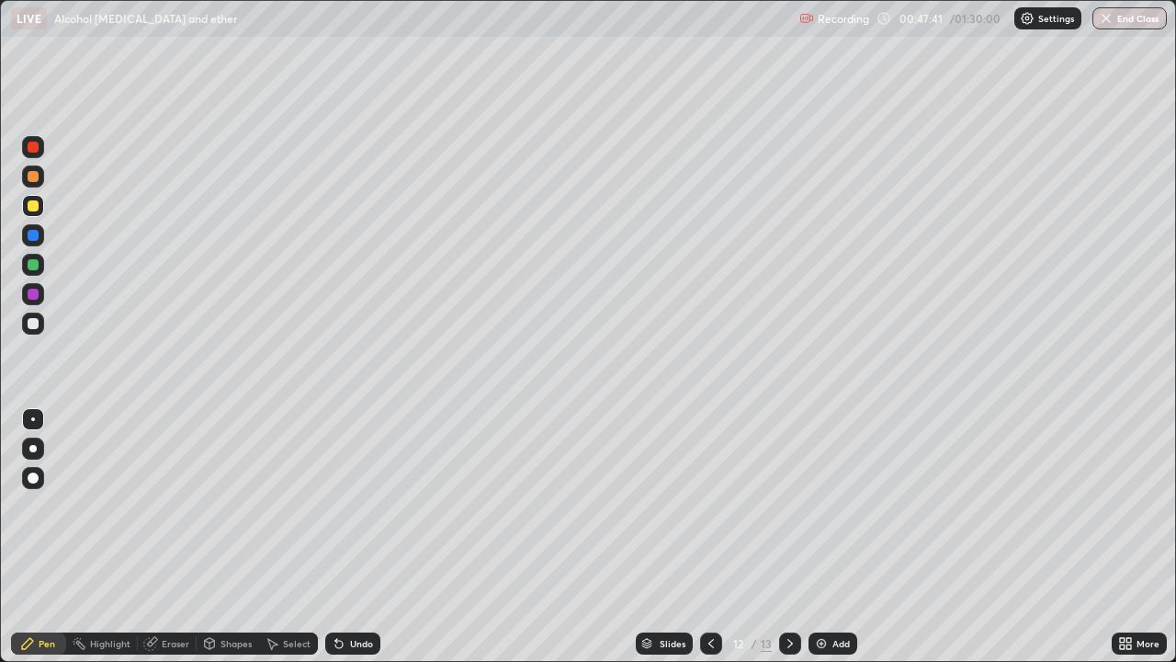
click at [816, 537] on img at bounding box center [821, 643] width 15 height 15
click at [31, 263] on div at bounding box center [33, 264] width 11 height 11
click at [179, 537] on div "Eraser" at bounding box center [167, 643] width 59 height 22
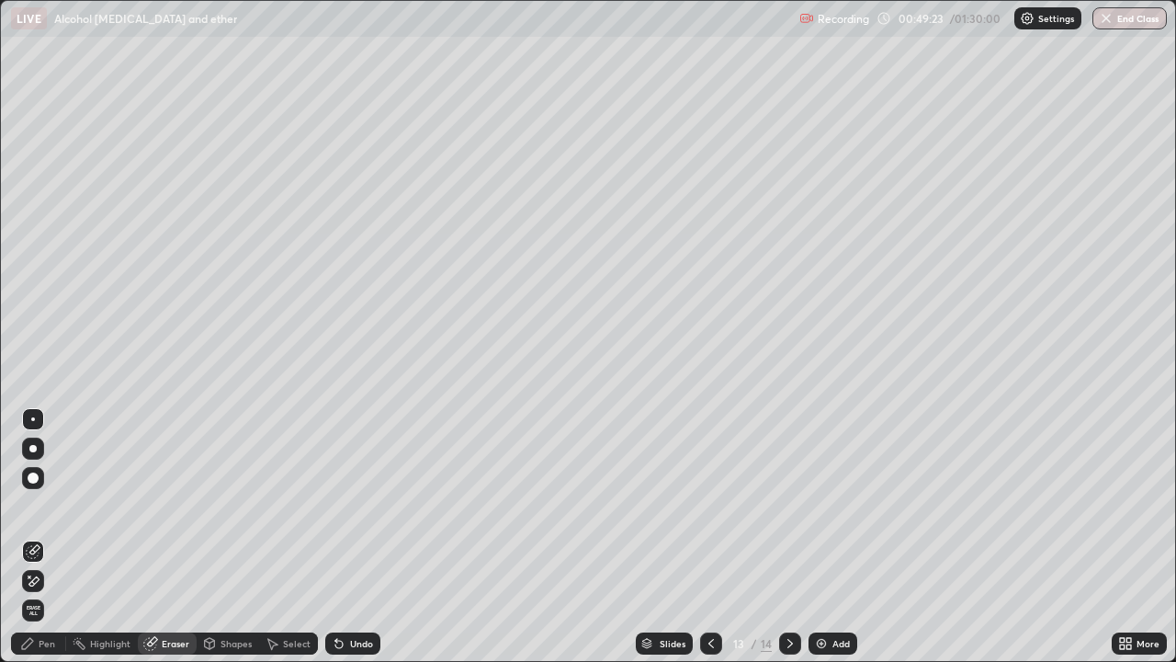
click at [38, 537] on div "Pen" at bounding box center [38, 643] width 55 height 22
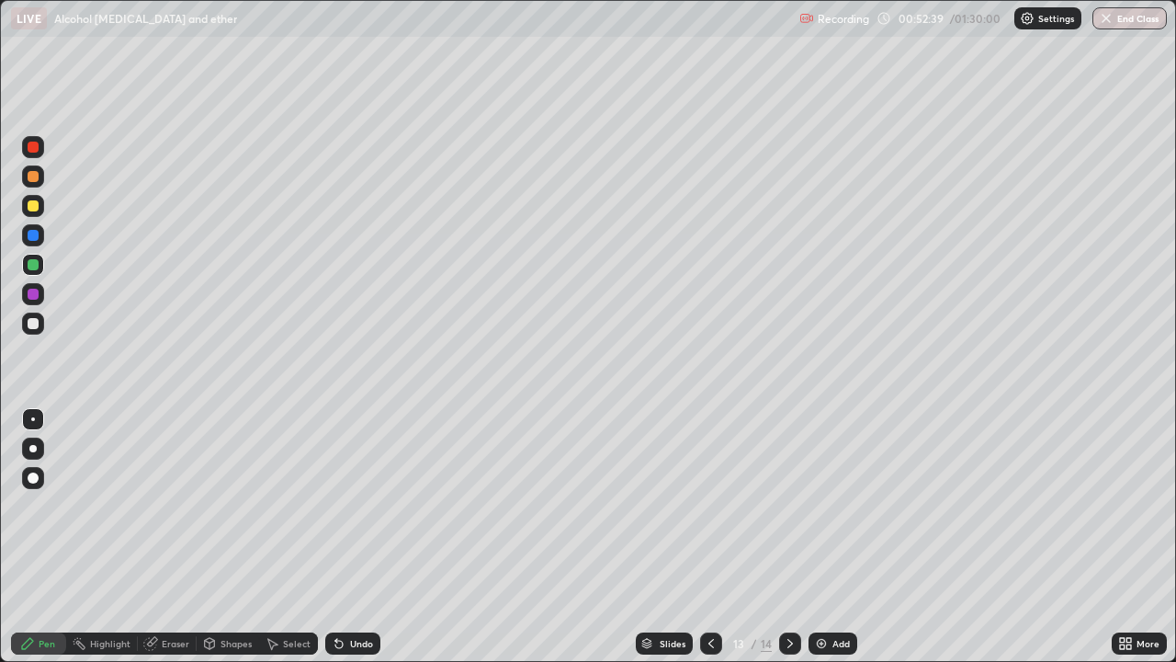
click at [843, 537] on div "Add" at bounding box center [833, 643] width 49 height 22
click at [34, 323] on div at bounding box center [33, 323] width 11 height 11
click at [31, 265] on div at bounding box center [33, 264] width 11 height 11
click at [356, 537] on div "Undo" at bounding box center [361, 643] width 23 height 9
click at [350, 537] on div "Undo" at bounding box center [361, 643] width 23 height 9
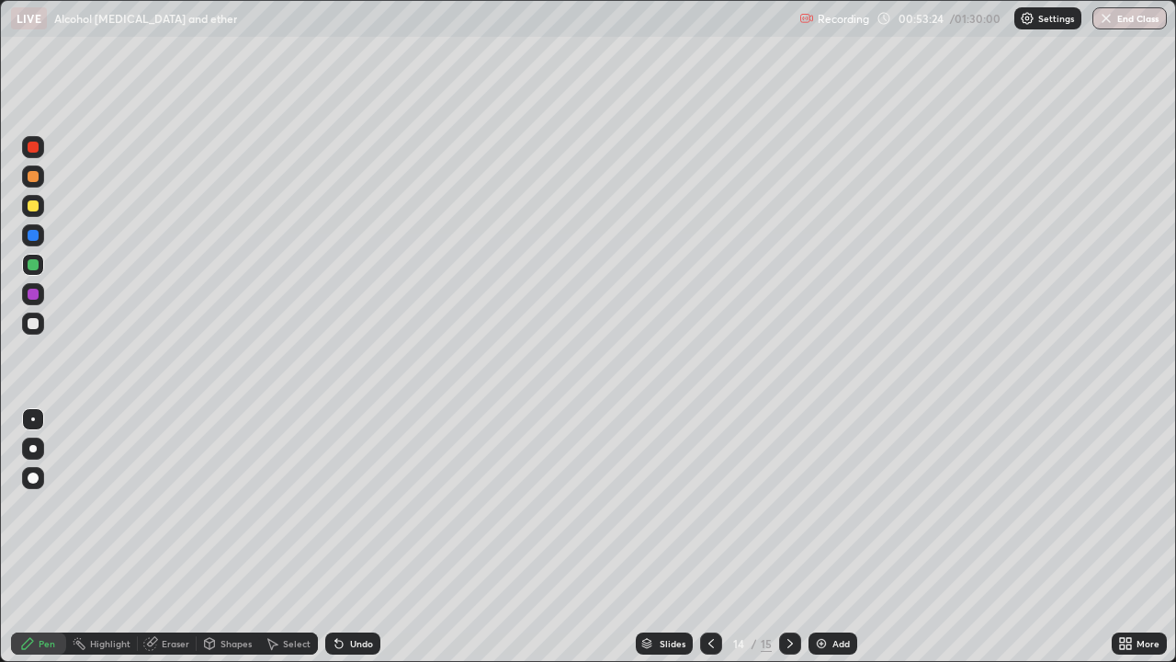
click at [350, 537] on div "Undo" at bounding box center [361, 643] width 23 height 9
click at [338, 537] on icon at bounding box center [338, 644] width 7 height 7
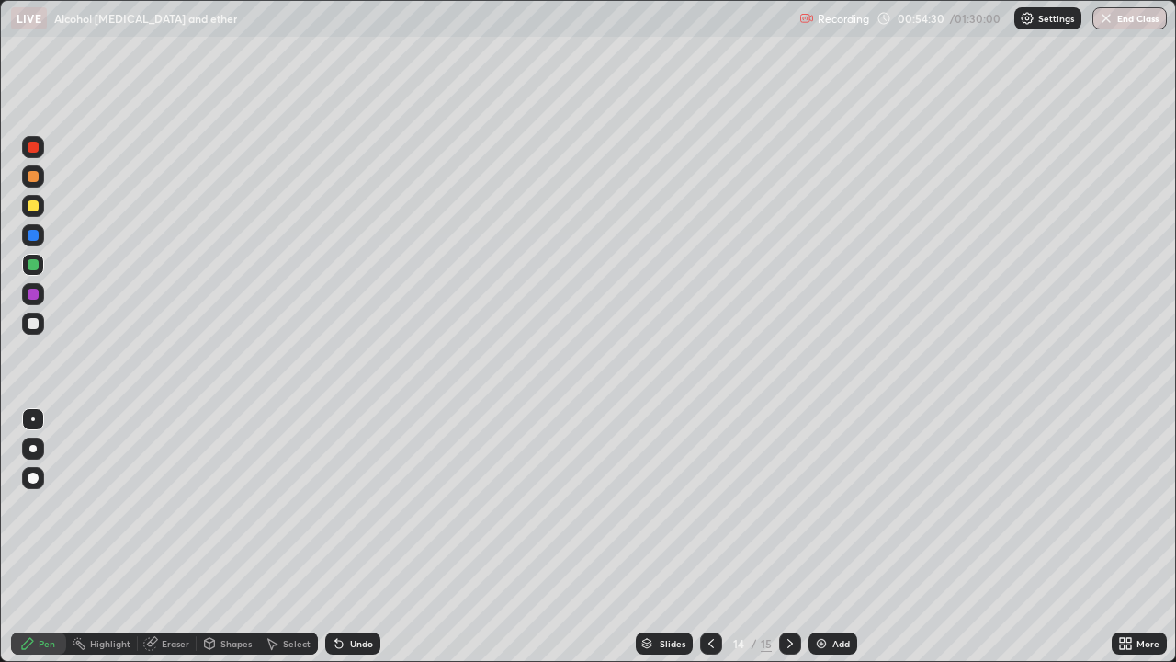
click at [33, 323] on div at bounding box center [33, 323] width 11 height 11
click at [845, 537] on div "Add" at bounding box center [833, 643] width 49 height 22
click at [30, 210] on div at bounding box center [33, 205] width 11 height 11
click at [179, 537] on div "Eraser" at bounding box center [176, 643] width 28 height 9
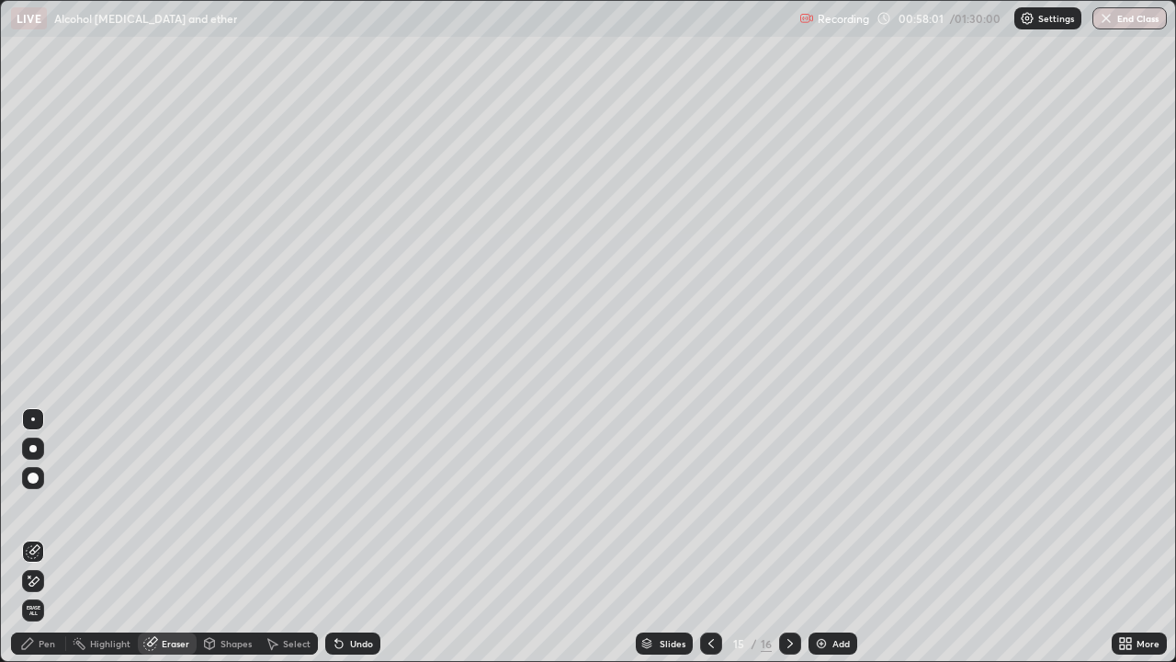
click at [47, 537] on div "Pen" at bounding box center [47, 643] width 17 height 9
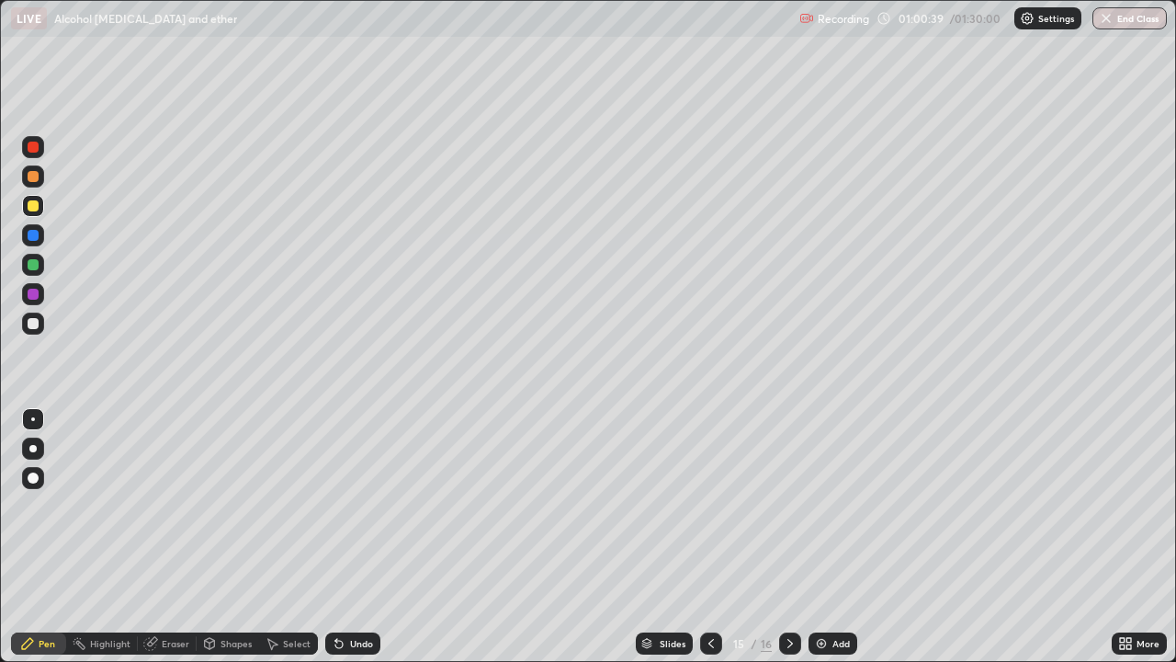
click at [34, 267] on div at bounding box center [33, 264] width 11 height 11
click at [840, 537] on div "Add" at bounding box center [841, 643] width 17 height 9
click at [35, 210] on div at bounding box center [33, 205] width 11 height 11
click at [828, 537] on div "Add" at bounding box center [833, 643] width 49 height 22
click at [29, 206] on div at bounding box center [33, 205] width 11 height 11
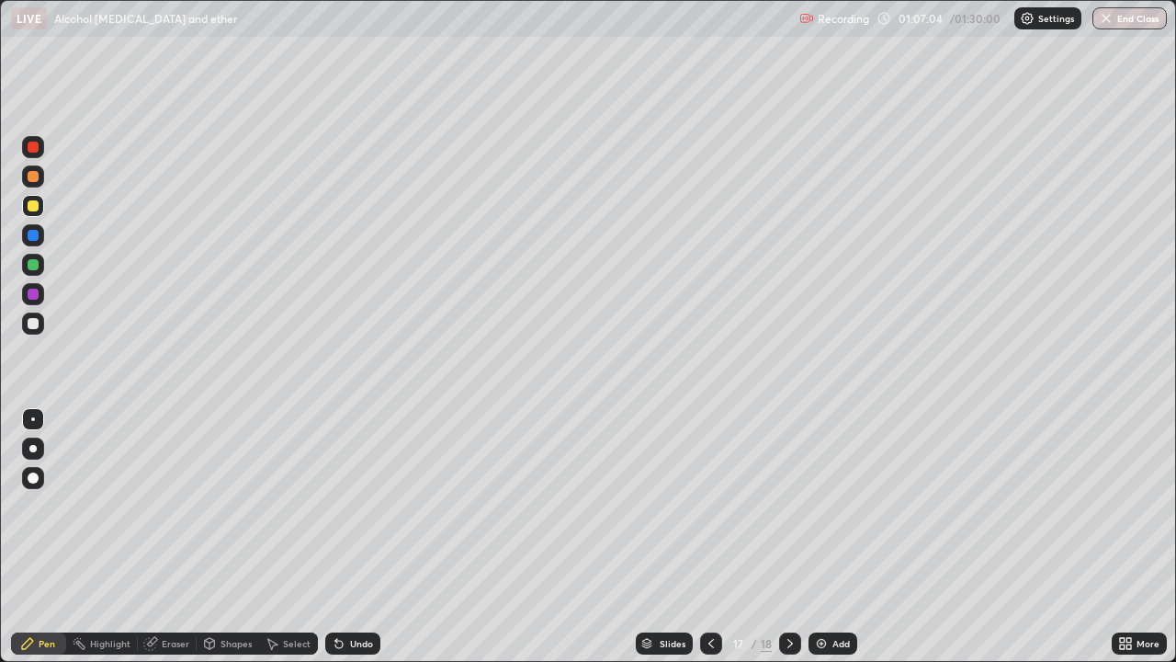
click at [33, 267] on div at bounding box center [33, 264] width 11 height 11
click at [31, 216] on div at bounding box center [33, 206] width 22 height 22
click at [35, 330] on div at bounding box center [33, 323] width 22 height 22
click at [233, 537] on div "Shapes" at bounding box center [228, 643] width 62 height 22
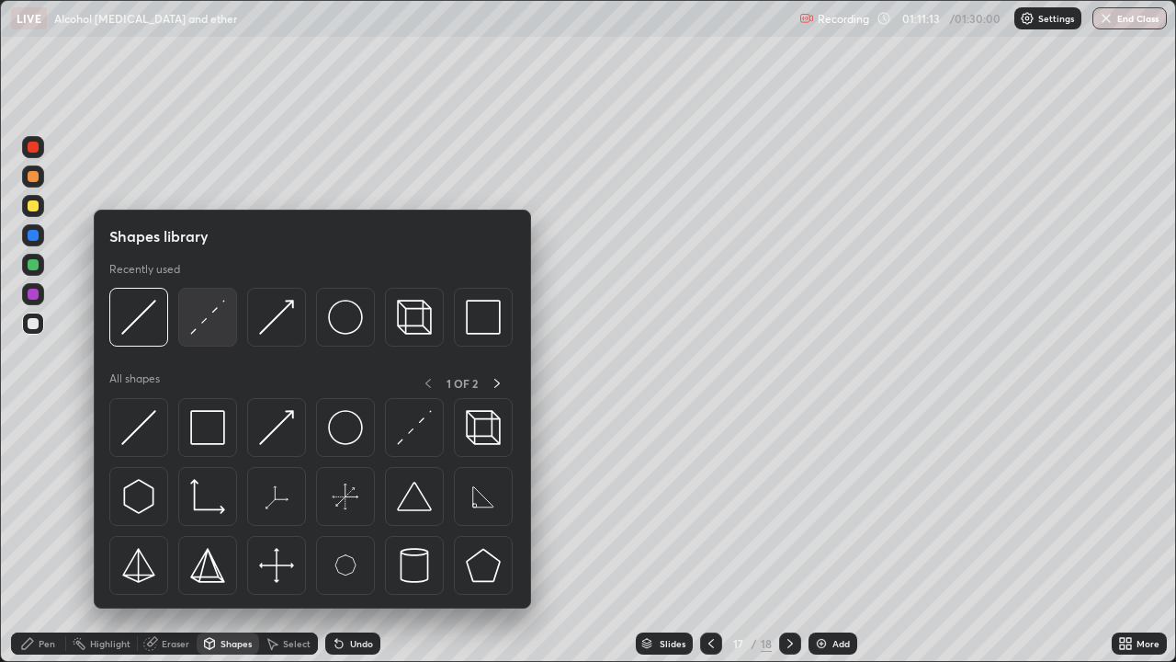
click at [203, 312] on img at bounding box center [207, 317] width 35 height 35
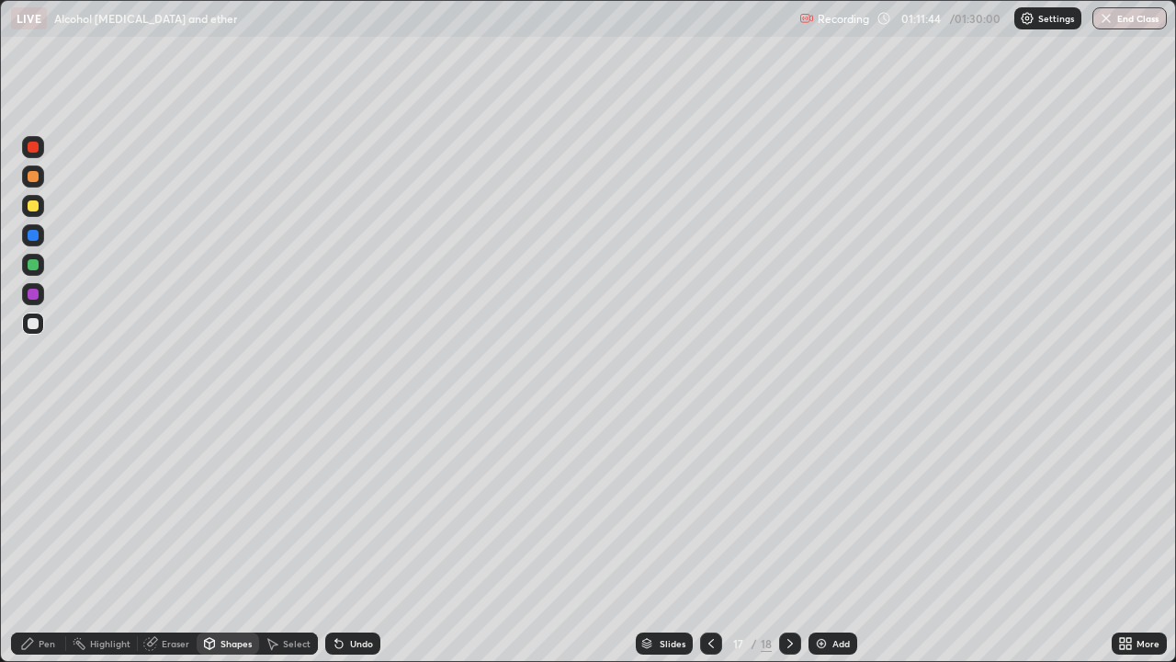
click at [829, 537] on div "Add" at bounding box center [833, 643] width 49 height 22
click at [367, 537] on div "Undo" at bounding box center [352, 643] width 55 height 22
click at [39, 537] on div "Pen" at bounding box center [47, 643] width 17 height 9
click at [32, 266] on div at bounding box center [33, 264] width 11 height 11
click at [233, 537] on div "Shapes" at bounding box center [236, 643] width 31 height 9
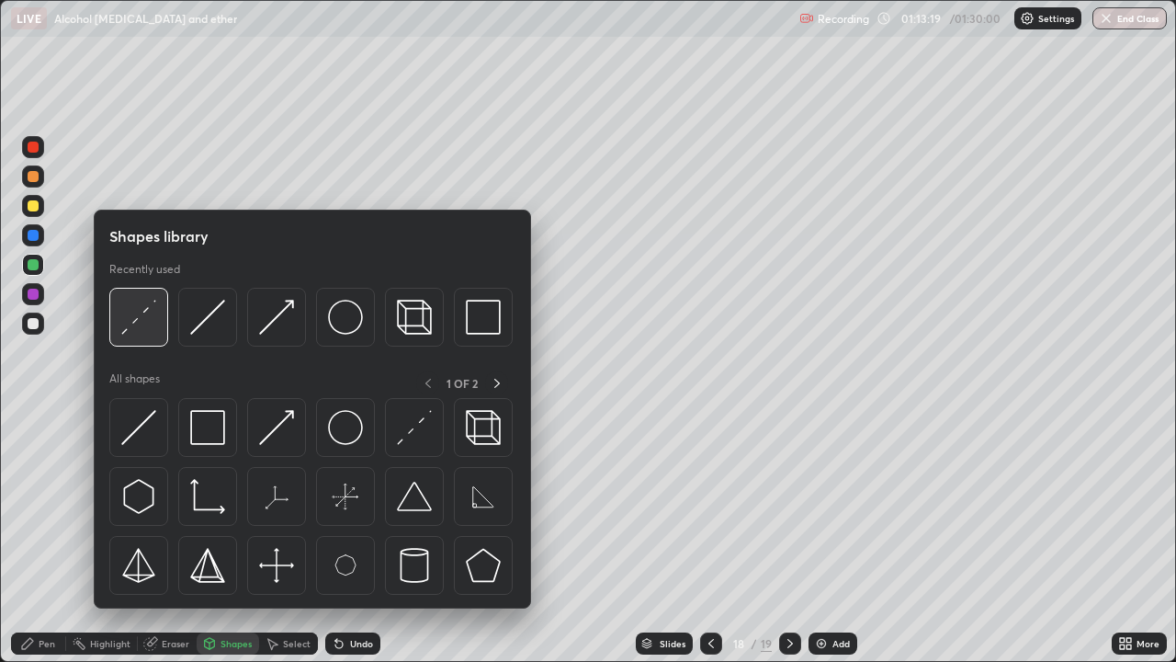
click at [155, 323] on img at bounding box center [138, 317] width 35 height 35
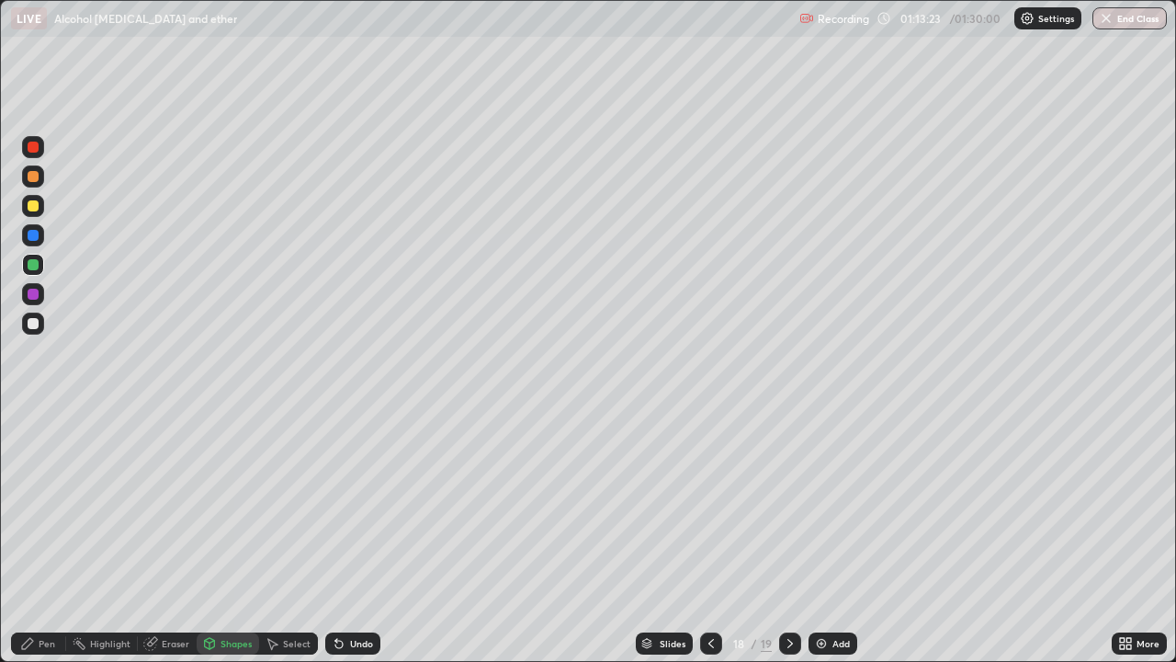
click at [41, 537] on div "Pen" at bounding box center [47, 643] width 17 height 9
click at [829, 537] on div "Add" at bounding box center [833, 643] width 49 height 22
click at [28, 204] on div at bounding box center [33, 205] width 11 height 11
click at [175, 537] on div "Eraser" at bounding box center [176, 643] width 28 height 9
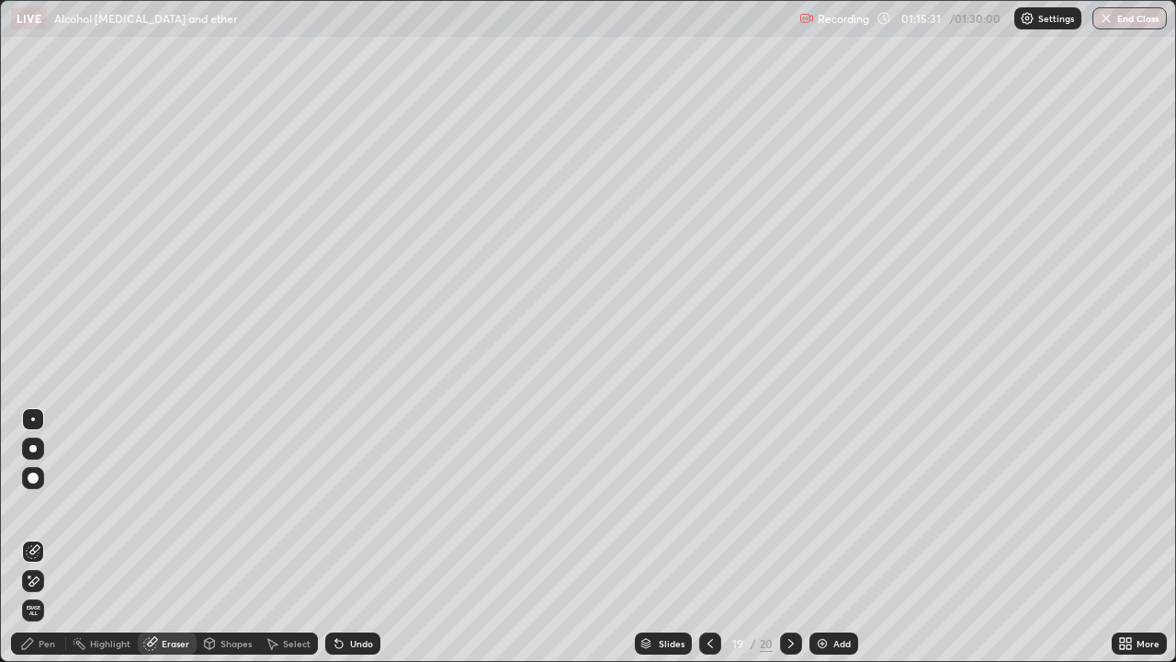
click at [43, 537] on div "Pen" at bounding box center [38, 643] width 55 height 22
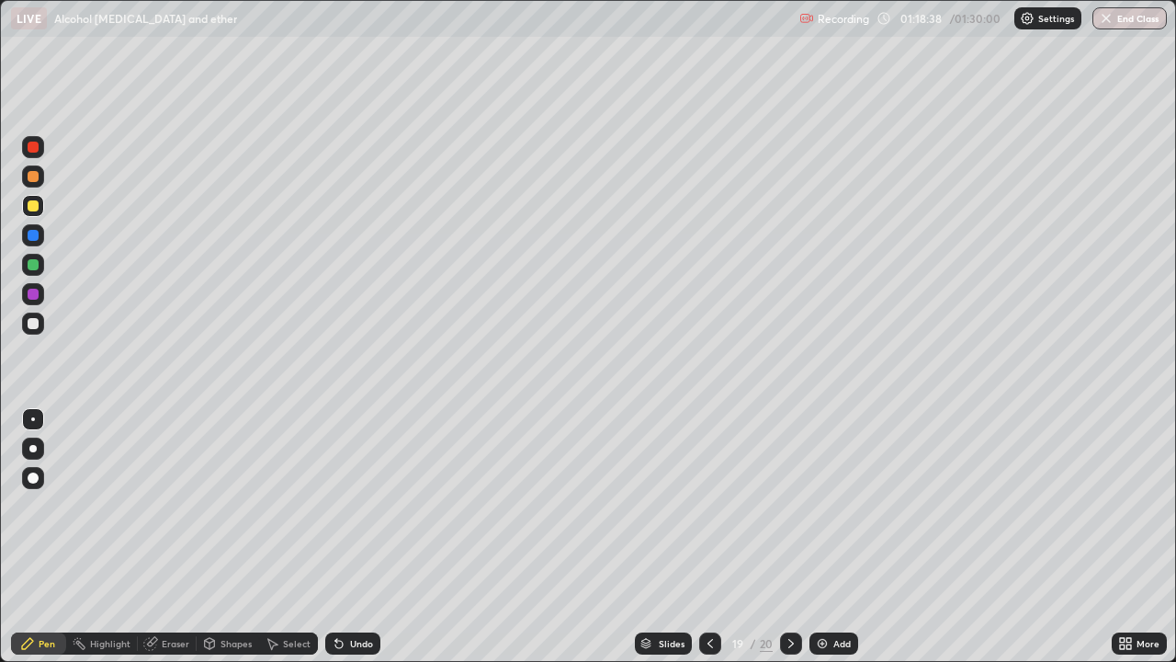
click at [1123, 22] on button "End Class" at bounding box center [1130, 18] width 74 height 22
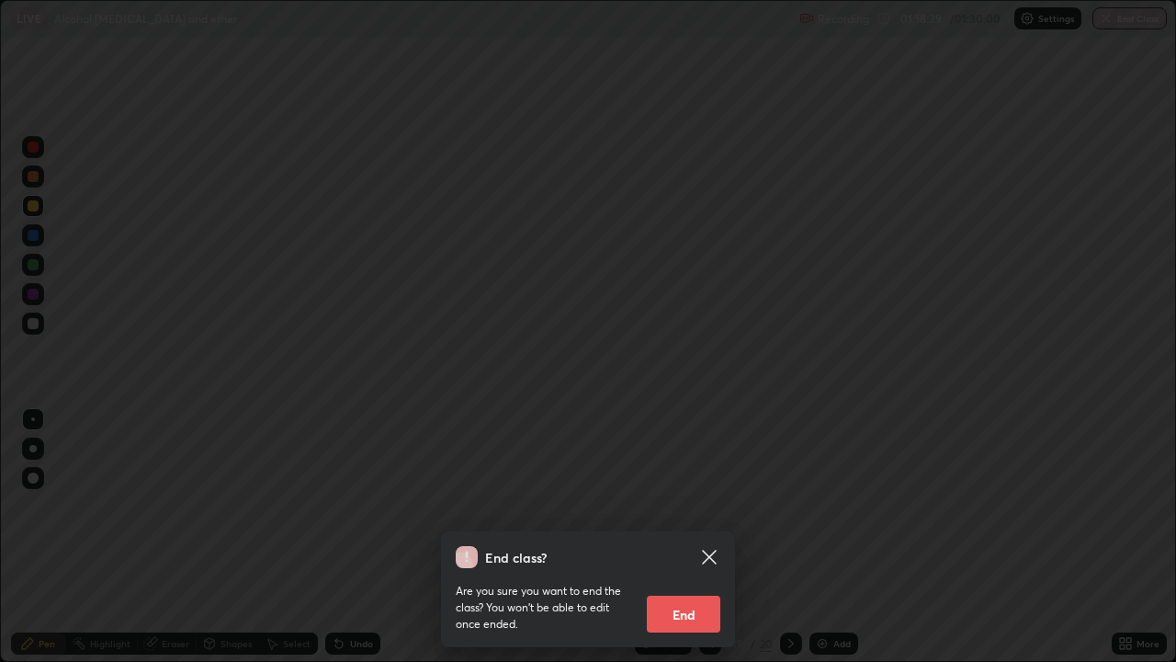
click at [682, 537] on button "End" at bounding box center [684, 614] width 74 height 37
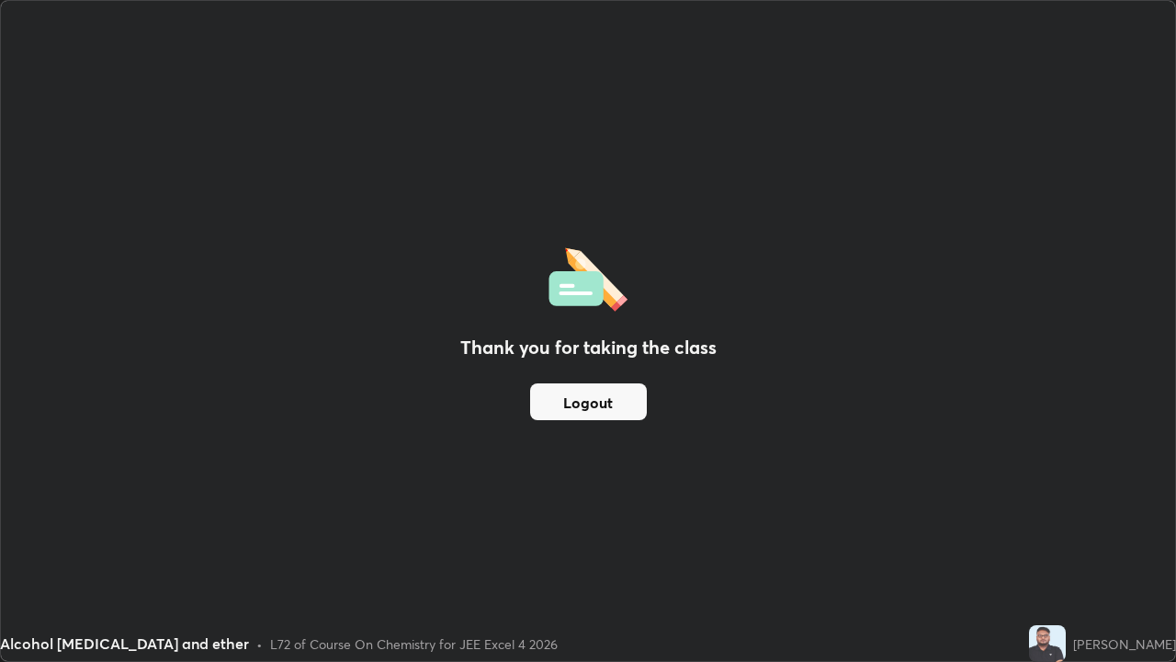
click at [603, 400] on button "Logout" at bounding box center [588, 401] width 117 height 37
